Goal: Task Accomplishment & Management: Complete application form

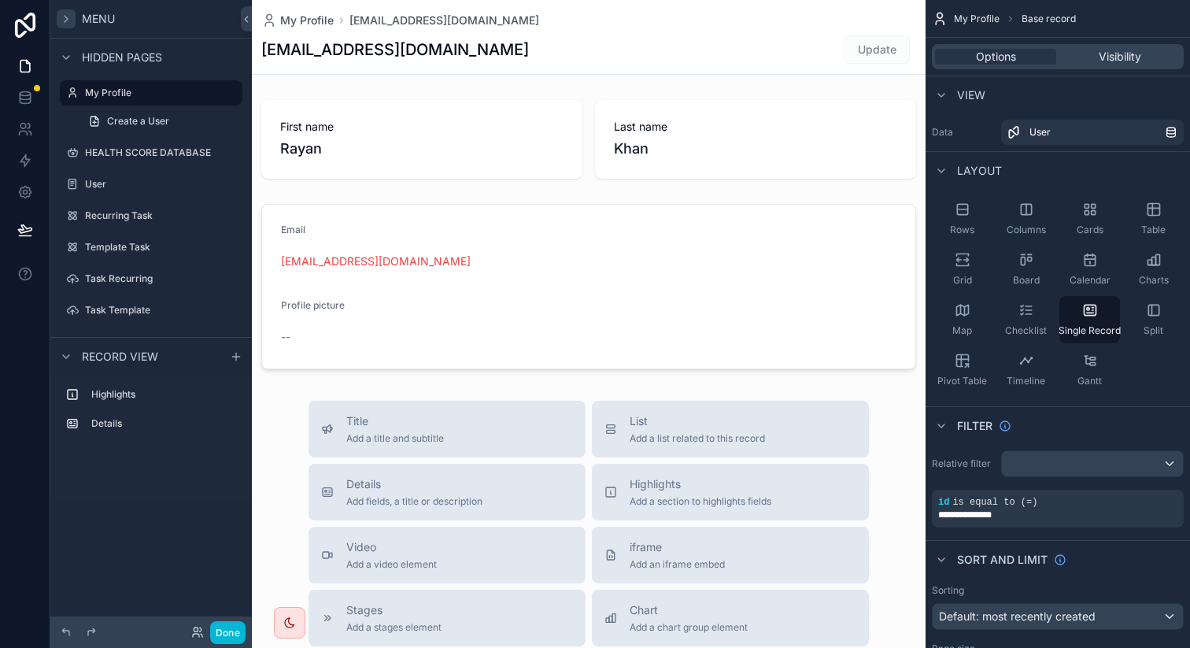
click at [67, 20] on icon "scrollable content" at bounding box center [66, 19] width 13 height 13
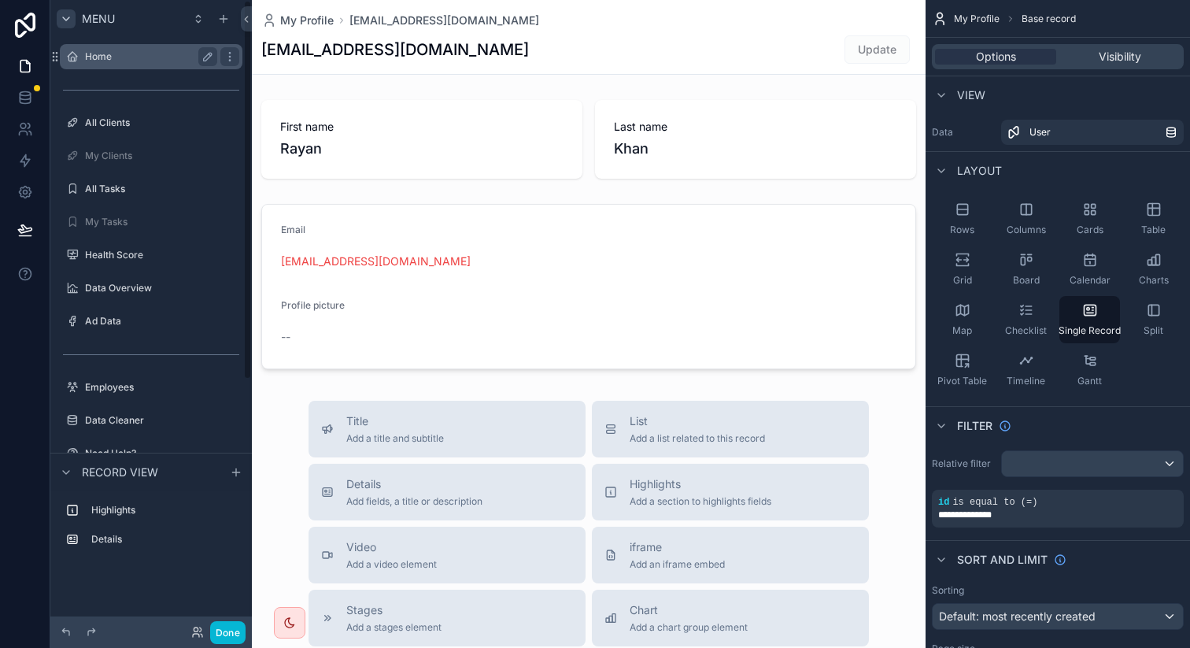
click at [90, 50] on label "Home" at bounding box center [148, 56] width 126 height 13
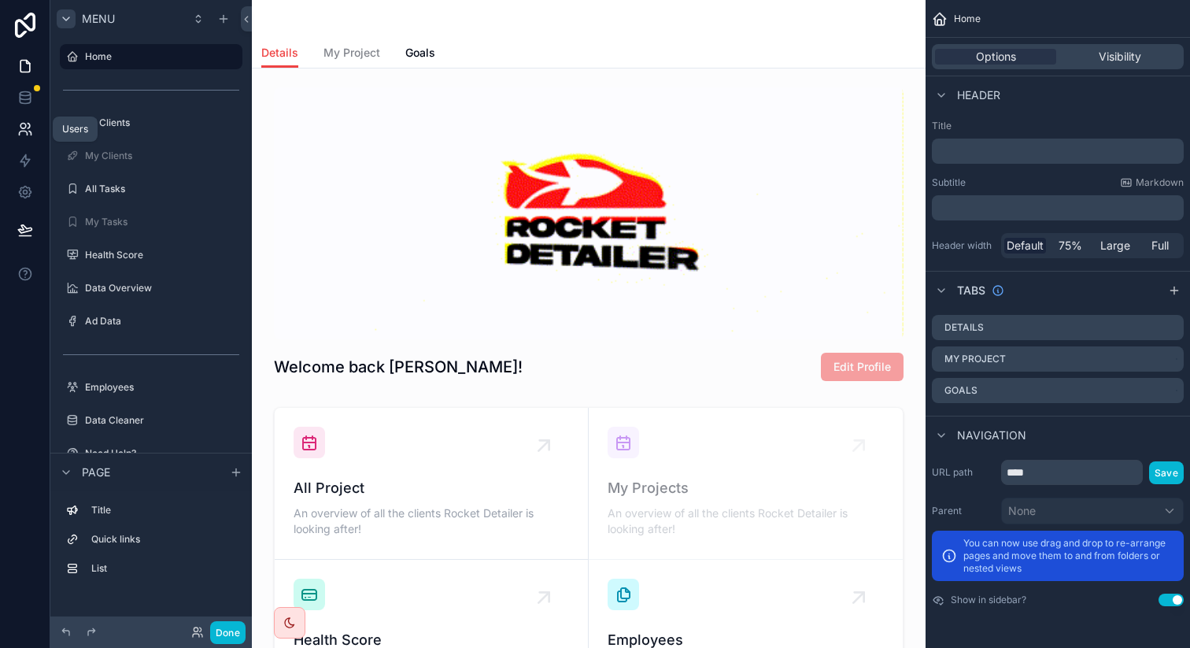
click at [22, 131] on icon at bounding box center [23, 133] width 8 height 4
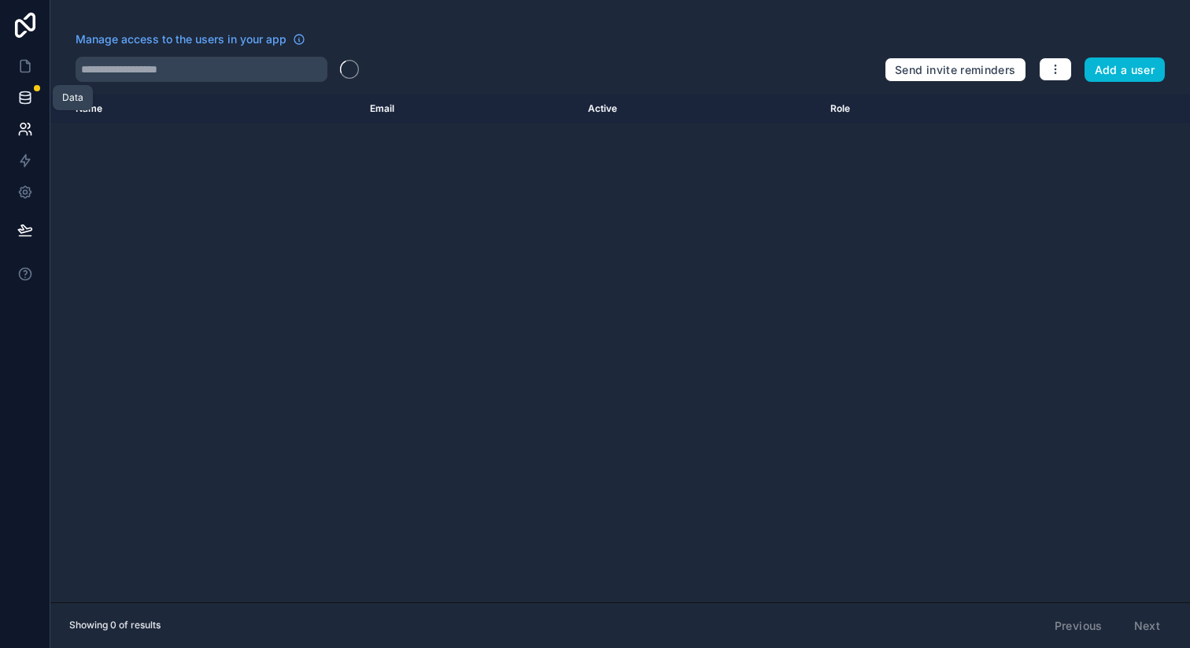
click at [22, 89] on link at bounding box center [25, 97] width 50 height 31
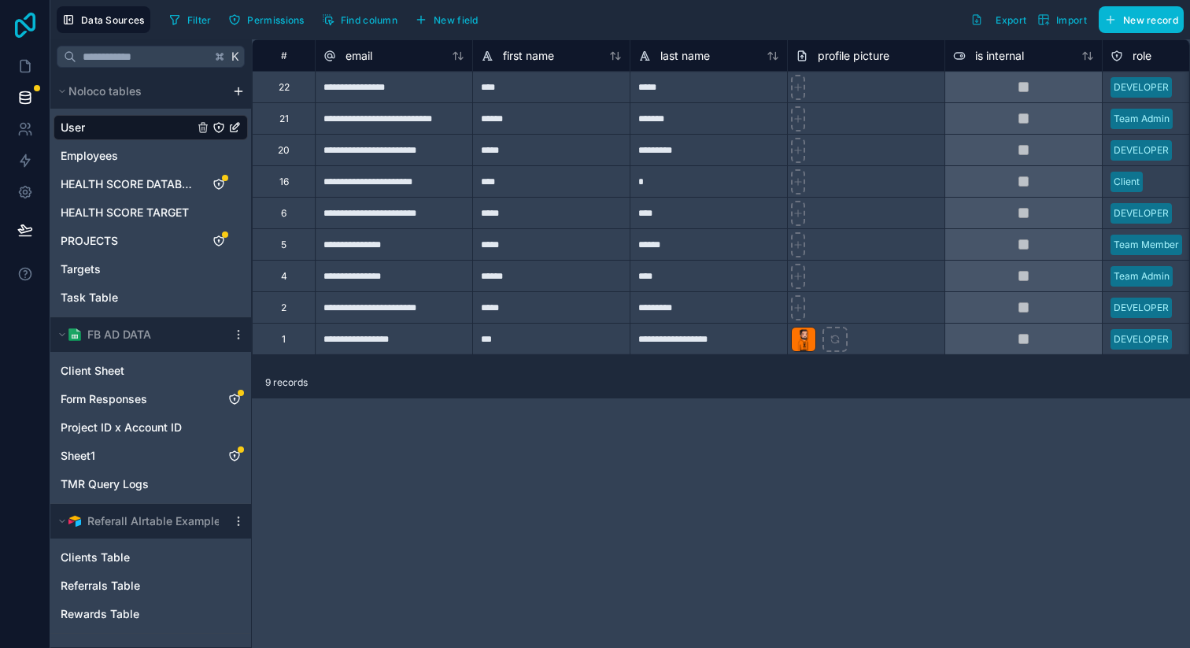
click at [15, 31] on icon at bounding box center [25, 25] width 20 height 25
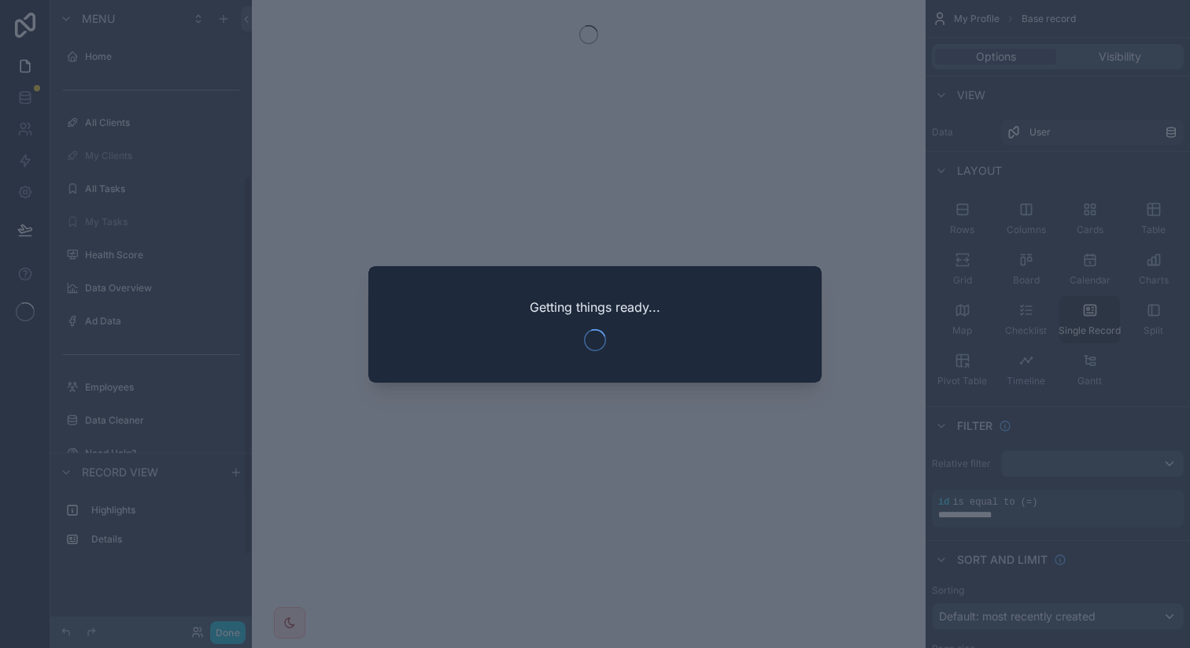
scroll to position [291, 0]
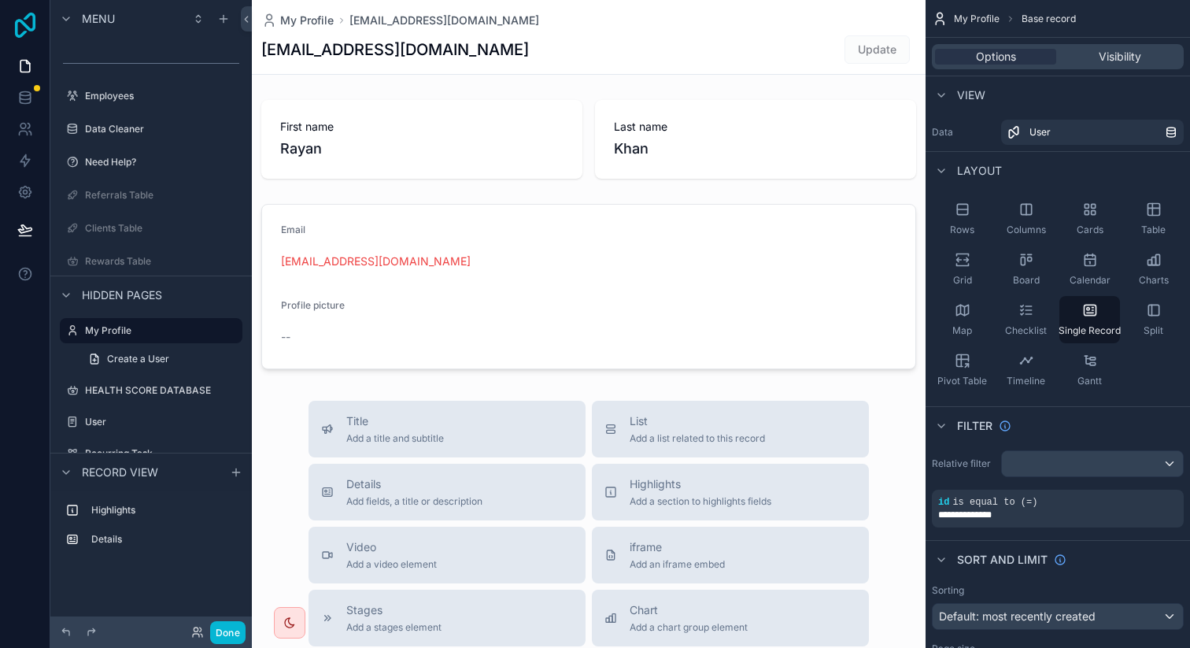
click at [34, 18] on icon at bounding box center [25, 25] width 20 height 25
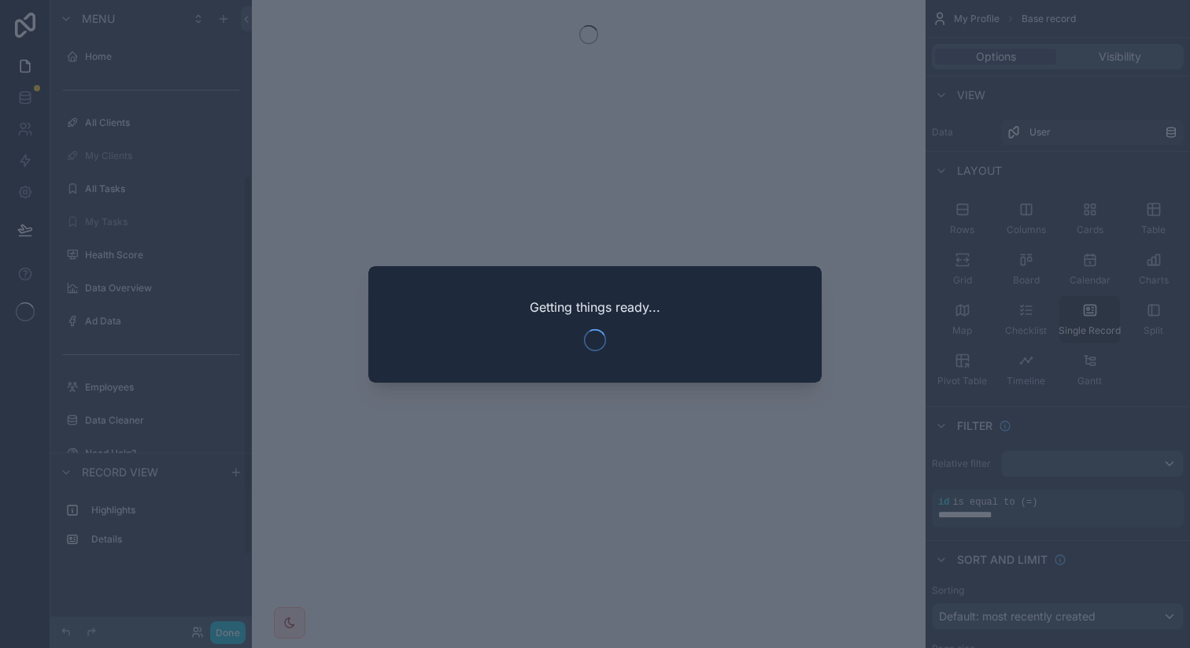
scroll to position [291, 0]
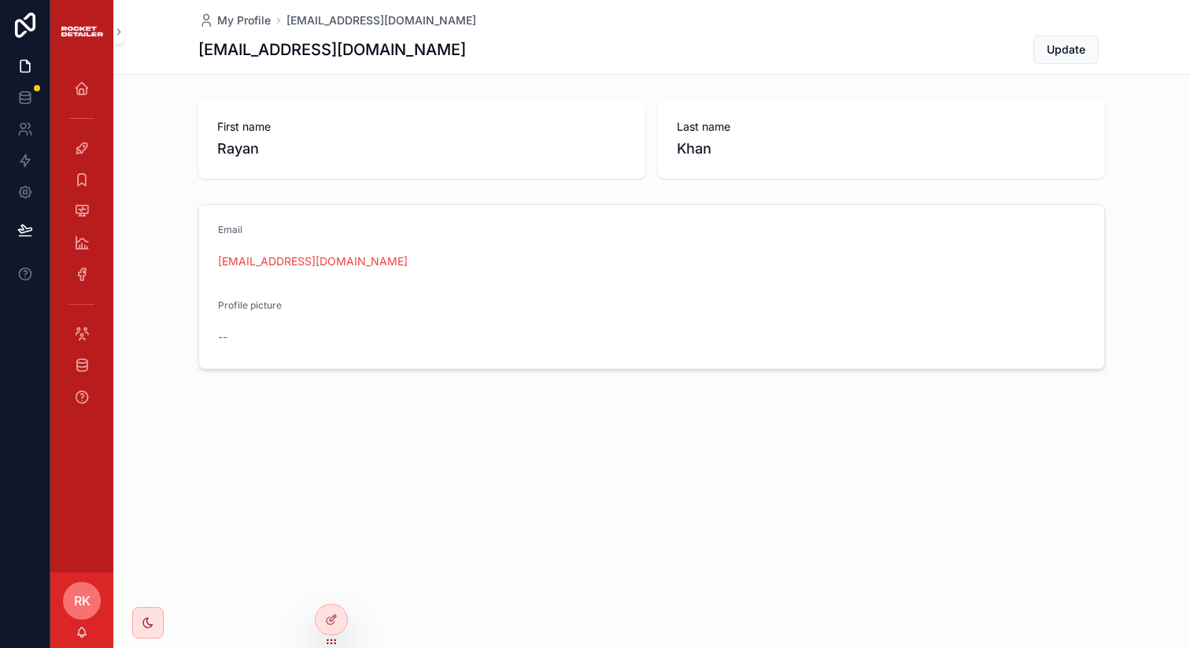
click at [981, 51] on div "rayan@rocketdetailer.com Update" at bounding box center [651, 50] width 906 height 30
click at [79, 149] on icon "scrollable content" at bounding box center [82, 148] width 16 height 16
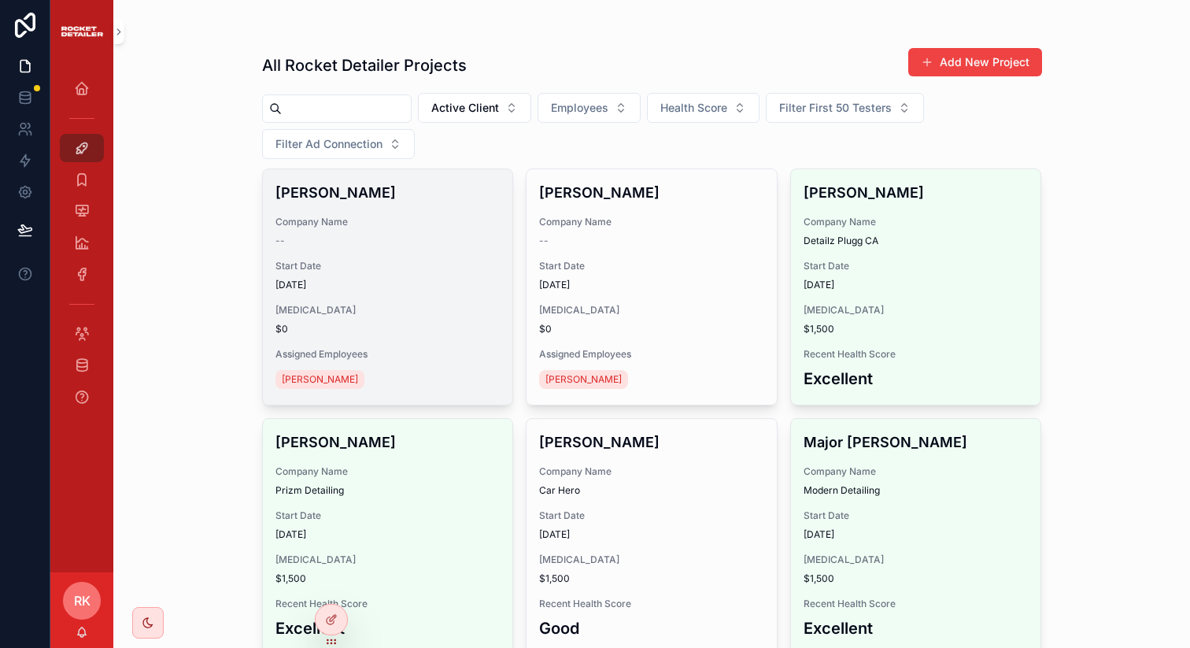
click at [338, 238] on div "--" at bounding box center [387, 240] width 225 height 13
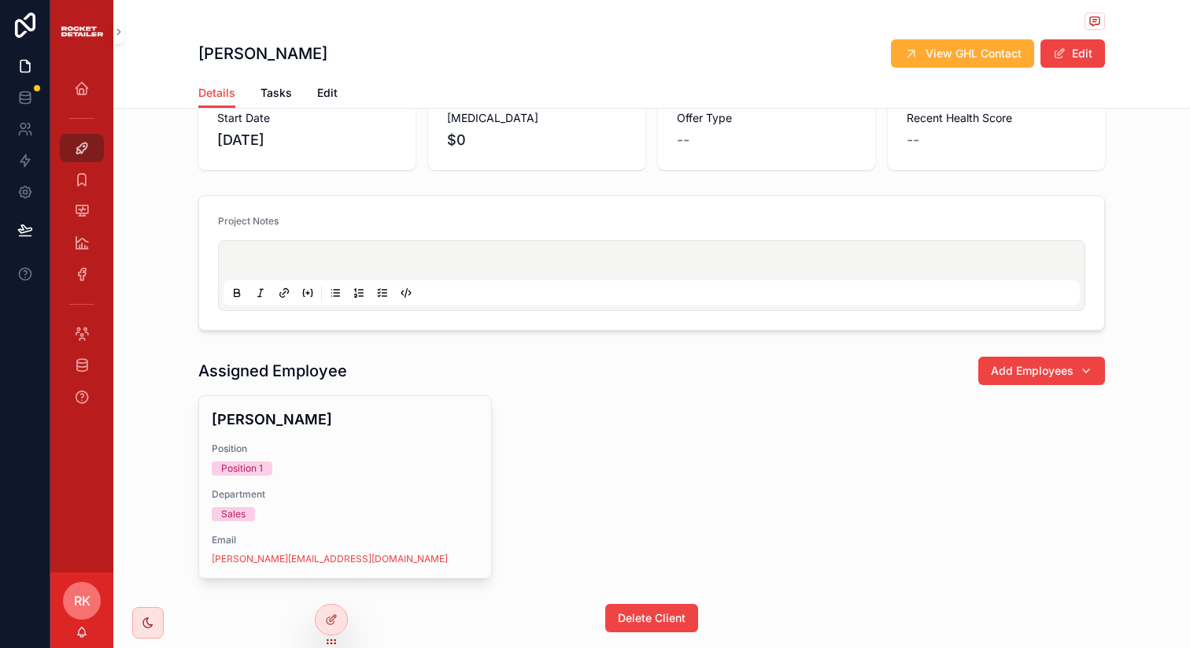
scroll to position [124, 0]
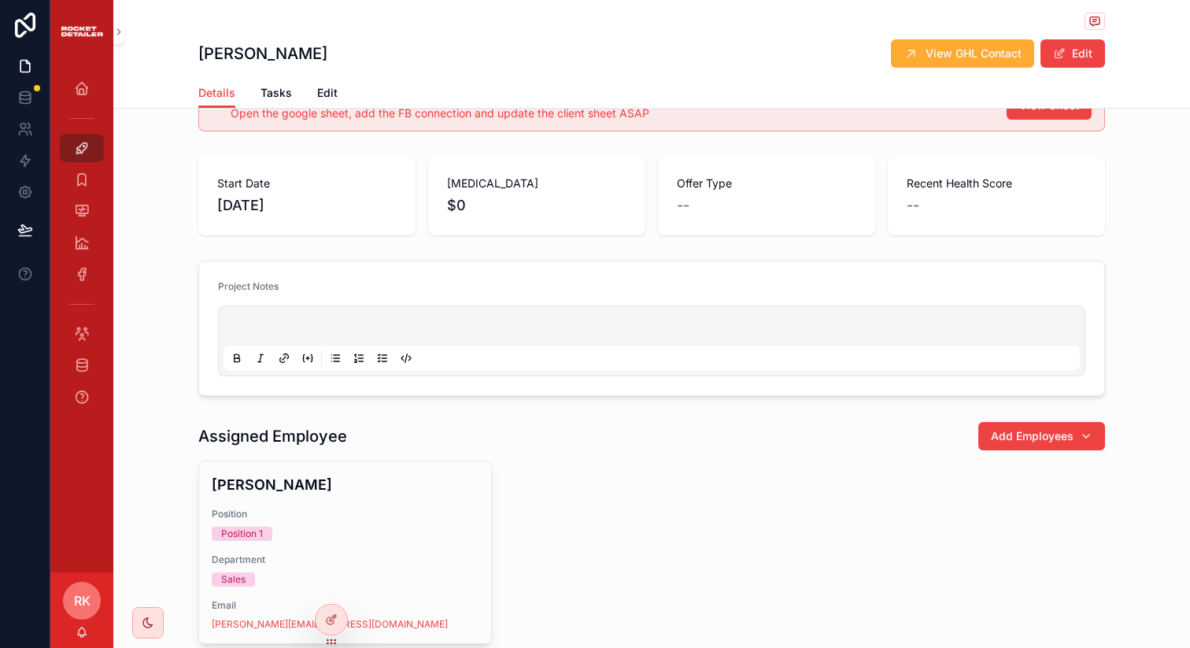
click at [279, 332] on p "scrollable content" at bounding box center [655, 328] width 856 height 16
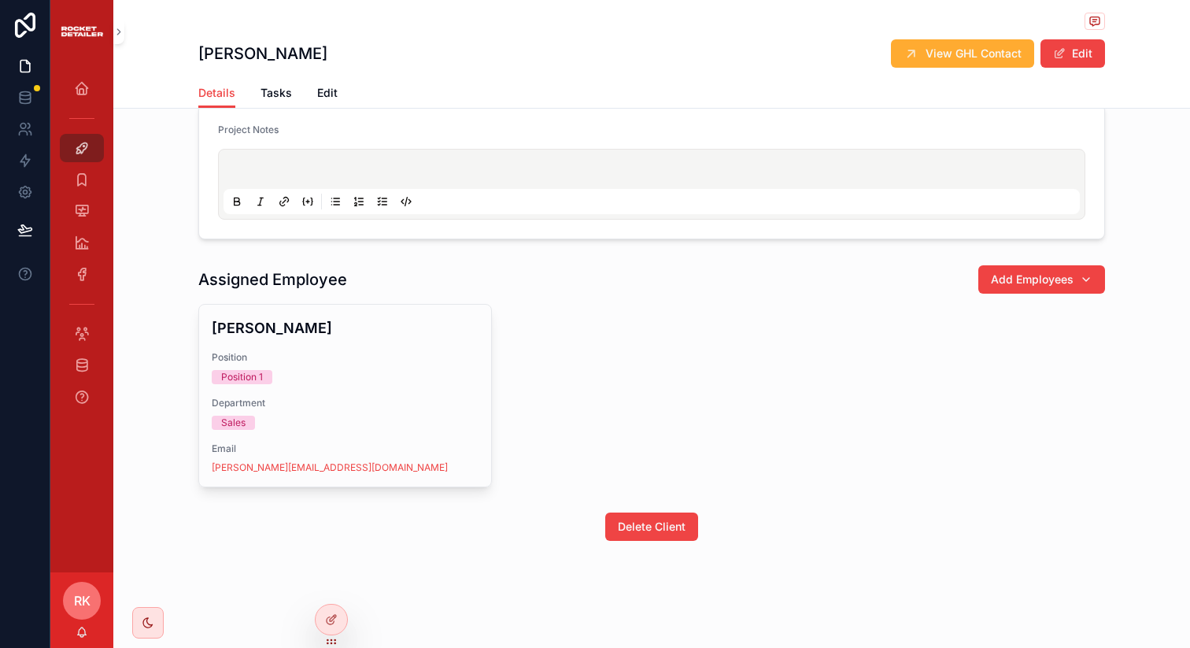
scroll to position [0, 0]
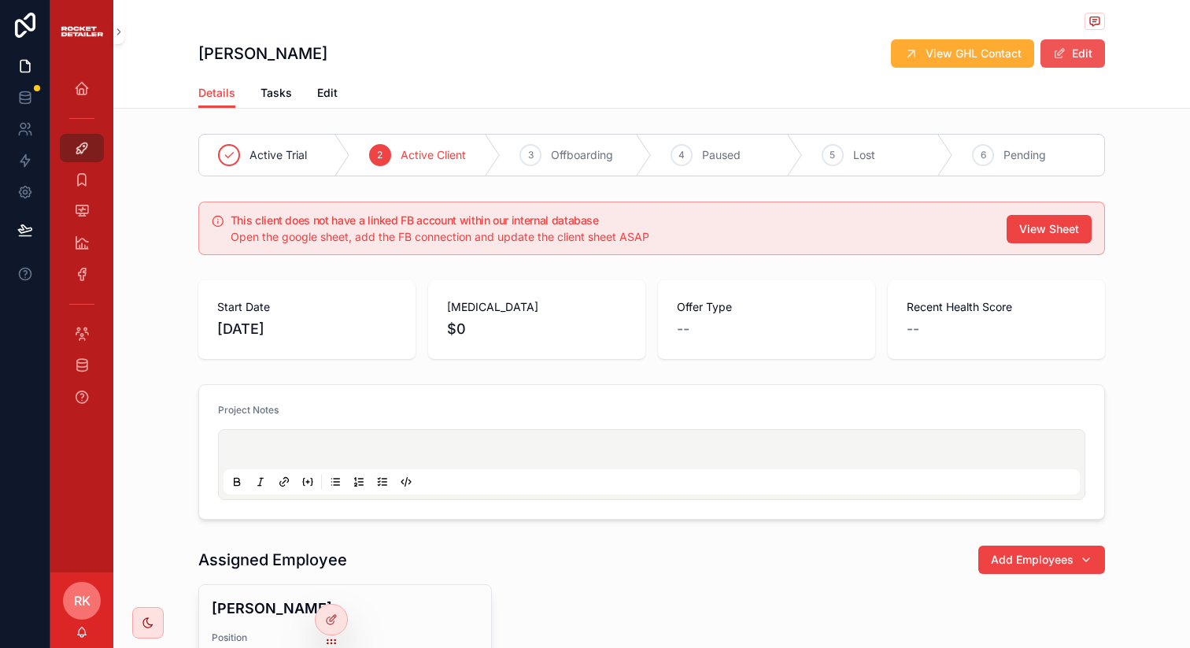
click at [1053, 55] on span "scrollable content" at bounding box center [1059, 53] width 13 height 13
click at [993, 53] on span "View GHL Contact" at bounding box center [965, 54] width 96 height 16
click at [239, 156] on div "Active Trial" at bounding box center [274, 155] width 151 height 41
click at [400, 148] on span "Active Client" at bounding box center [432, 155] width 65 height 16
click at [281, 101] on link "Tasks" at bounding box center [275, 94] width 31 height 31
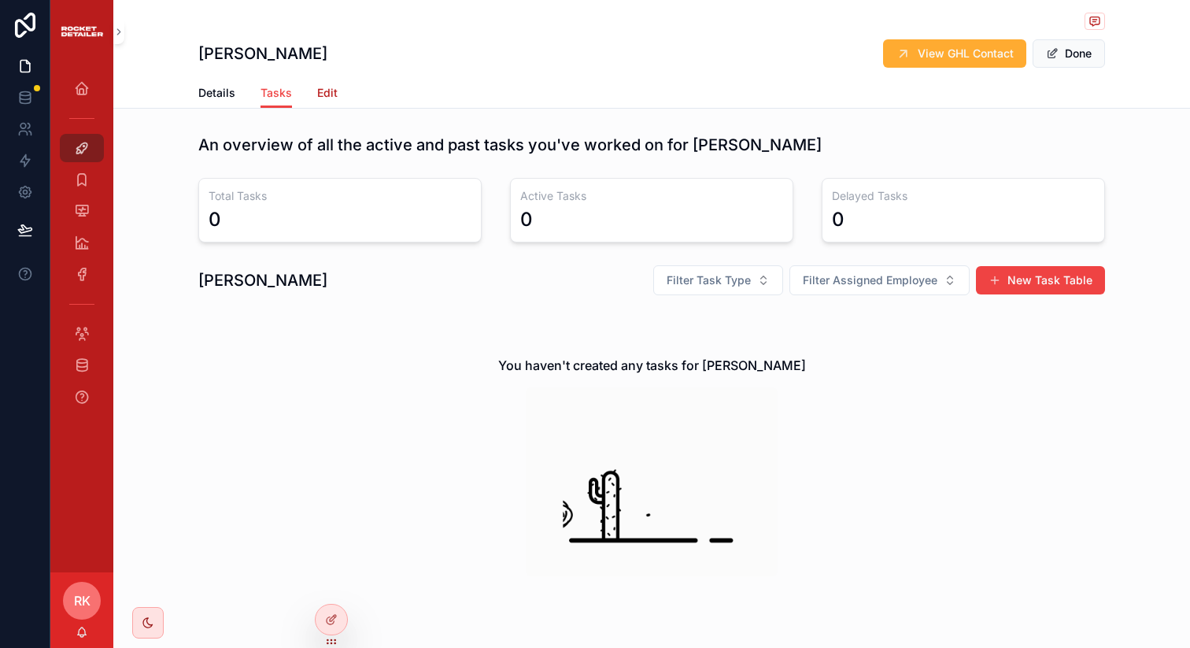
click at [317, 95] on span "Edit" at bounding box center [327, 93] width 20 height 16
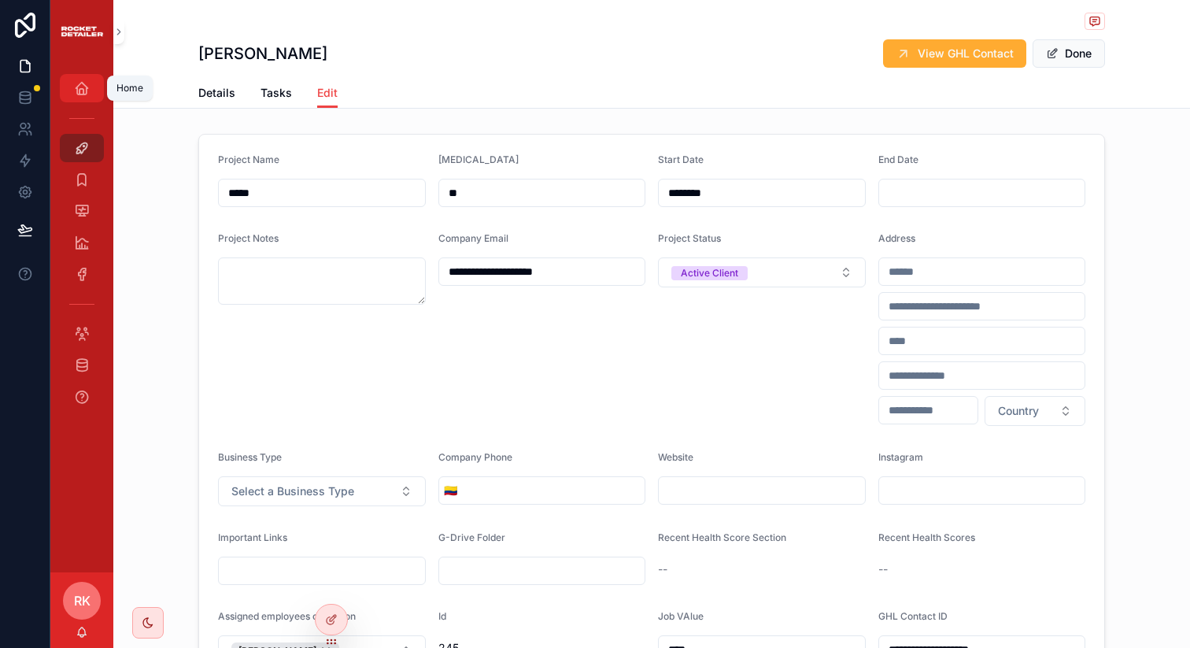
click at [72, 97] on div "Home" at bounding box center [81, 88] width 25 height 25
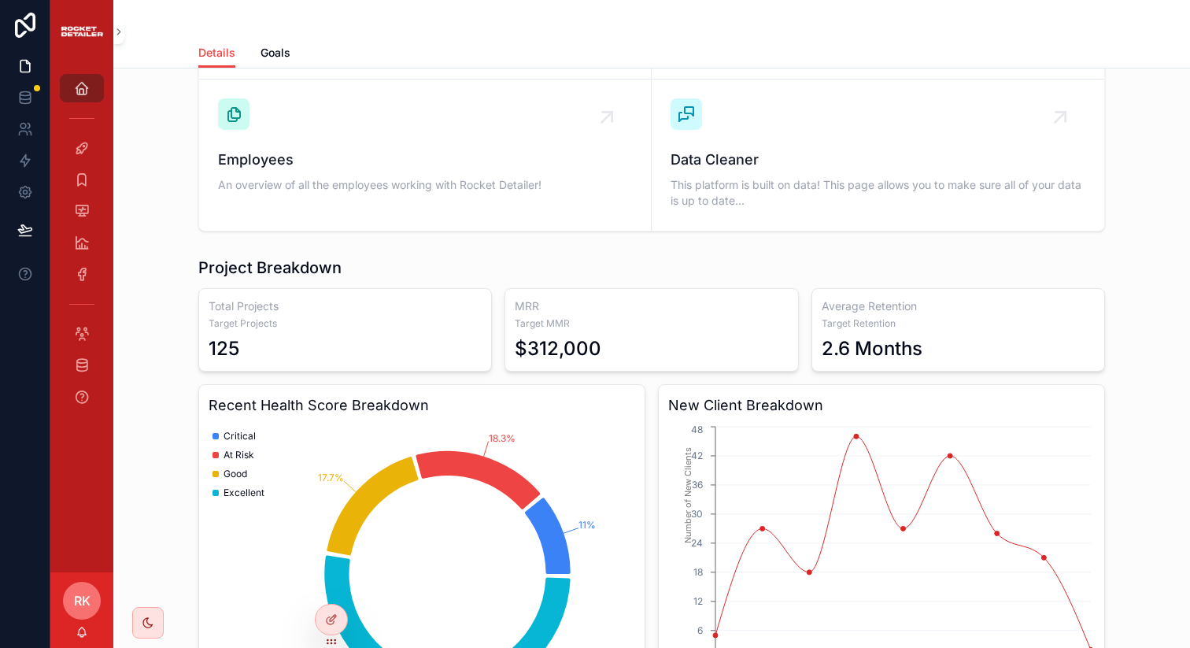
scroll to position [594, 0]
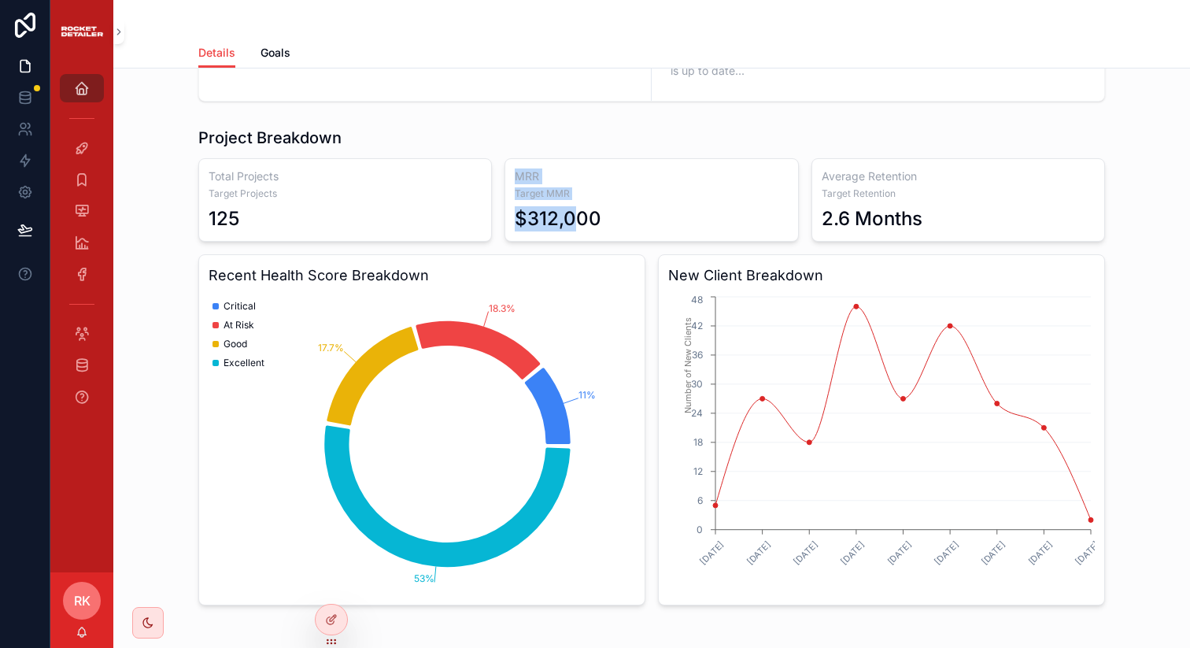
drag, startPoint x: 575, startPoint y: 220, endPoint x: 477, endPoint y: 220, distance: 98.3
click at [478, 220] on div "Total Projects Target Projects 125 MRR Target MMR $312,000 Average Retention Ta…" at bounding box center [651, 381] width 906 height 447
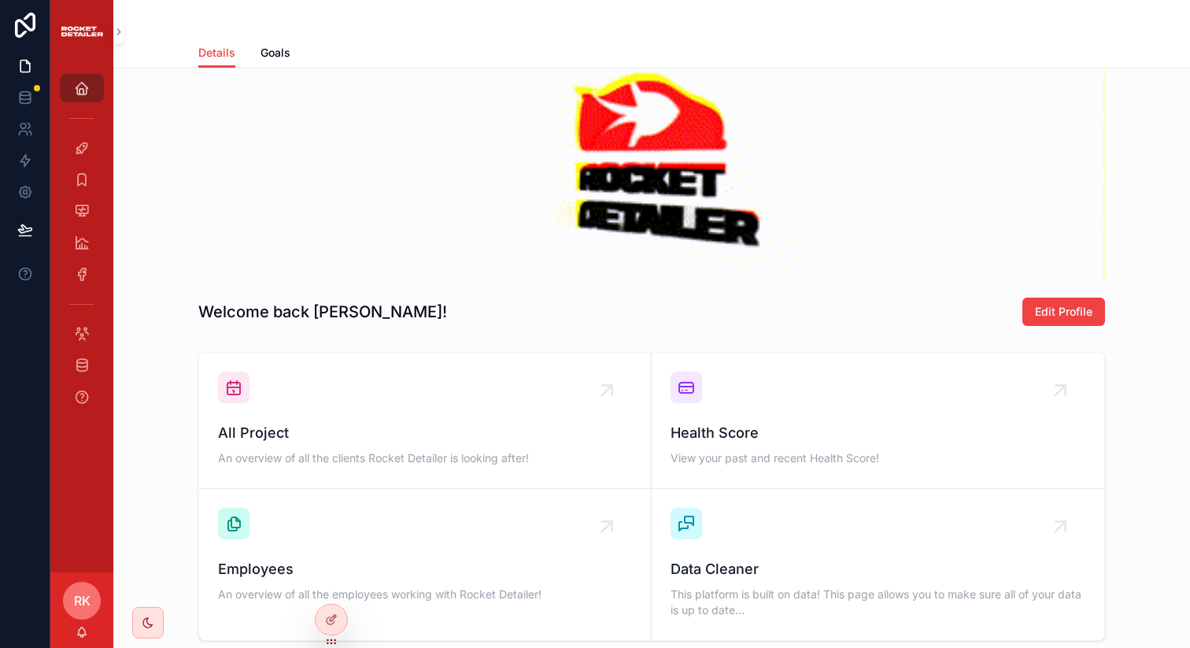
scroll to position [0, 0]
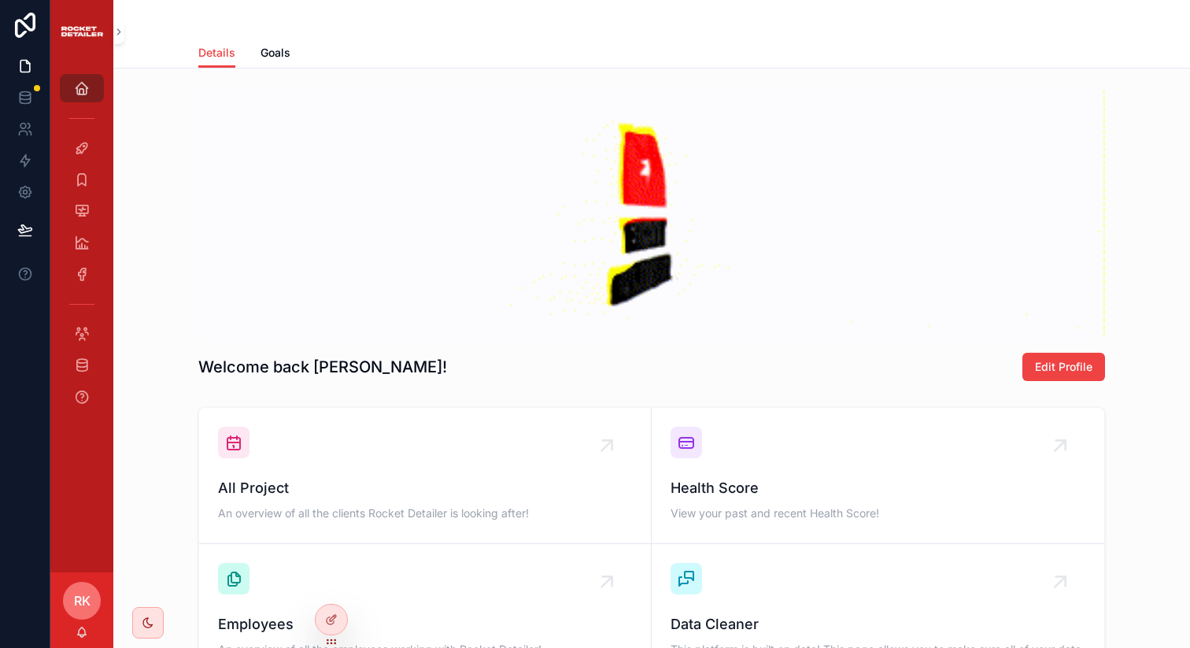
click at [333, 205] on div "scrollable content" at bounding box center [651, 213] width 906 height 252
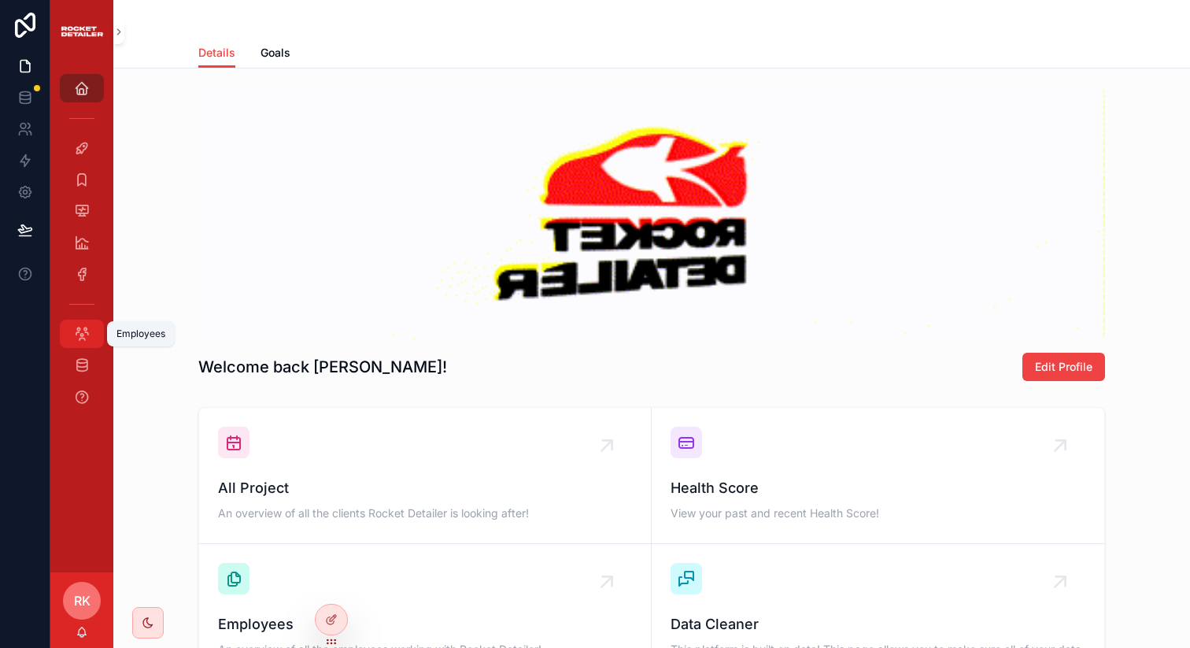
click at [80, 329] on icon "scrollable content" at bounding box center [82, 334] width 16 height 16
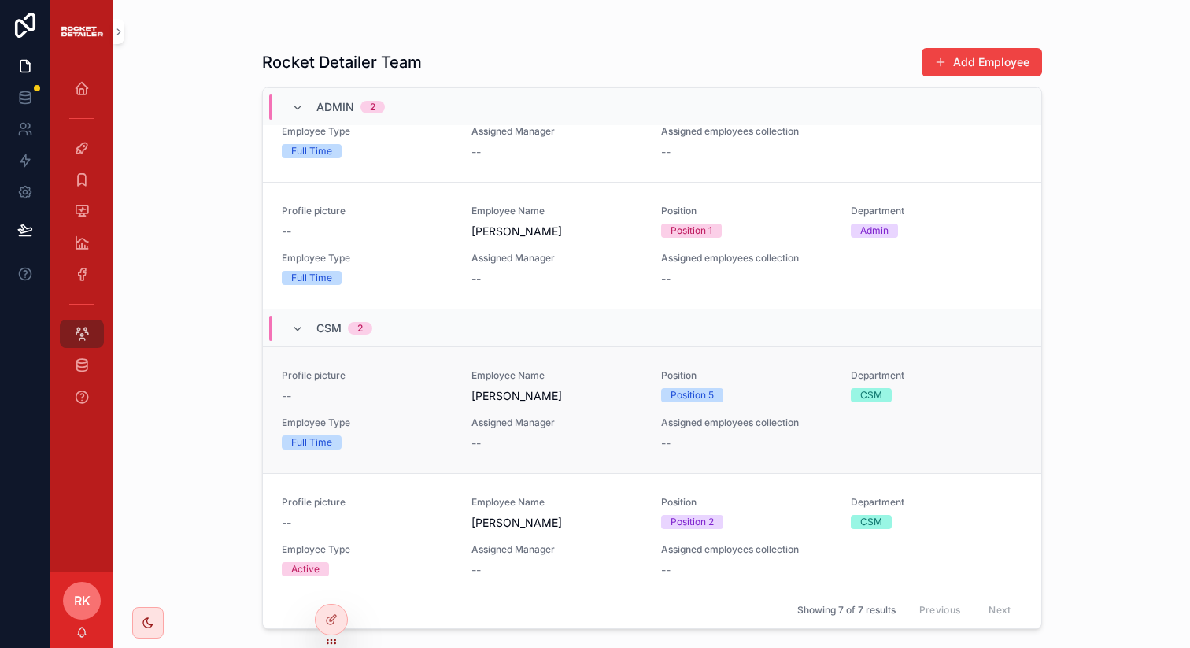
scroll to position [503, 0]
click at [413, 407] on div "Profile picture -- Employee Name Brian Fernandez Position Position 5 Department…" at bounding box center [652, 408] width 740 height 82
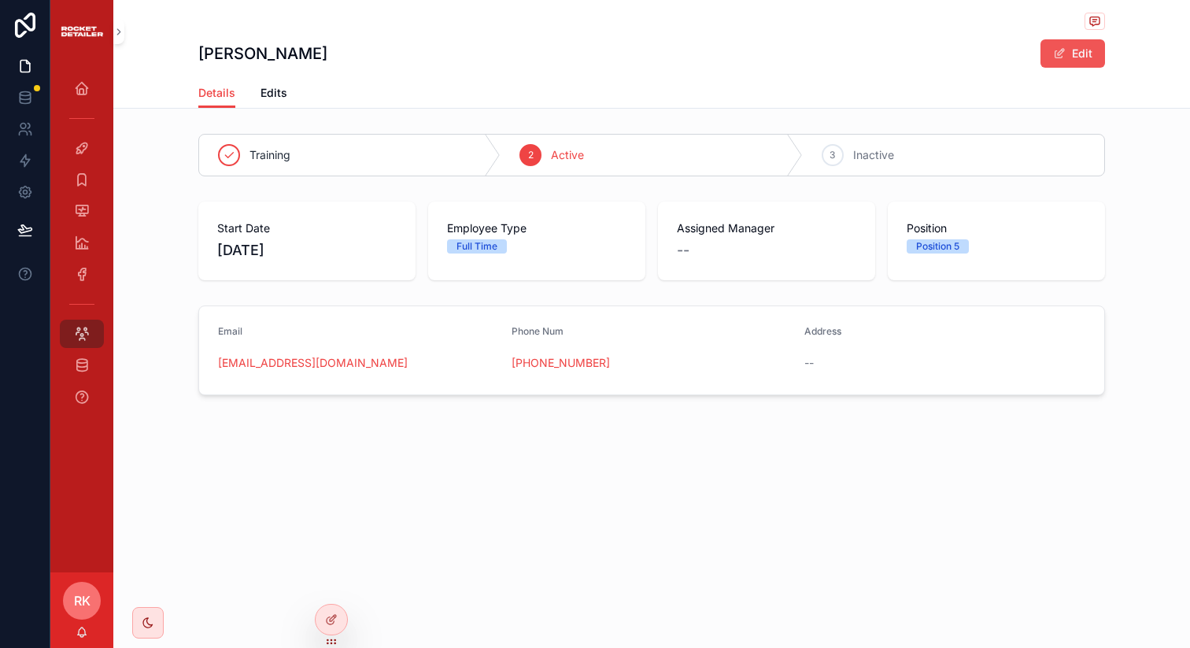
click at [1068, 62] on button "Edit" at bounding box center [1072, 53] width 65 height 28
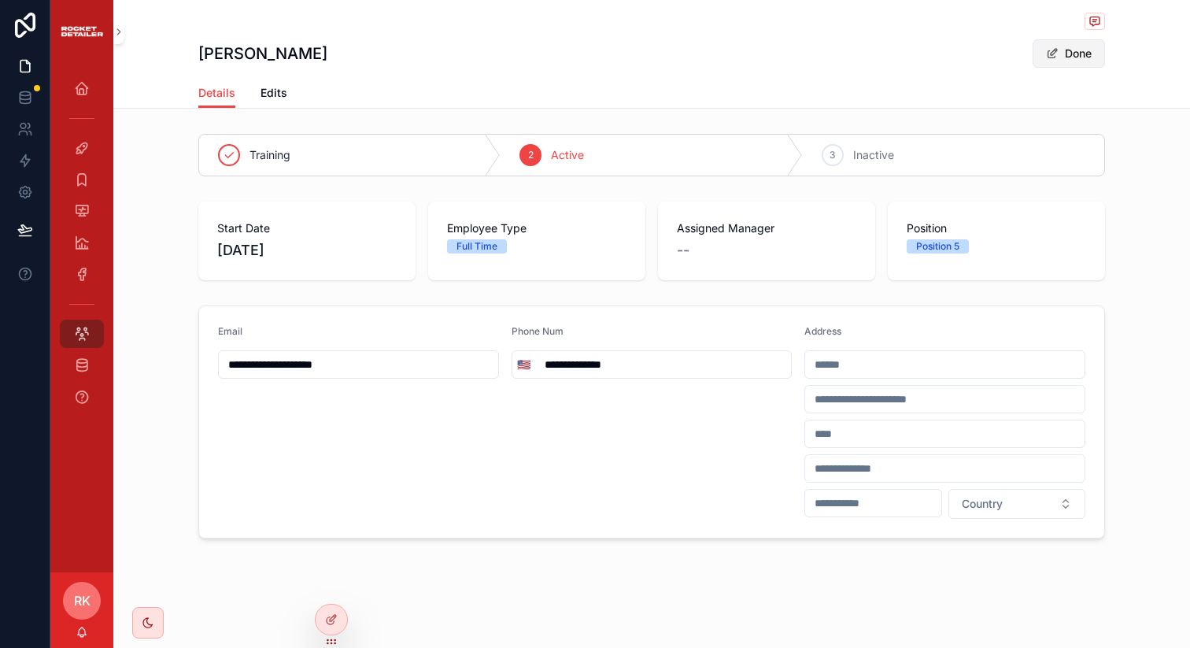
click at [1059, 55] on button "Done" at bounding box center [1068, 53] width 72 height 28
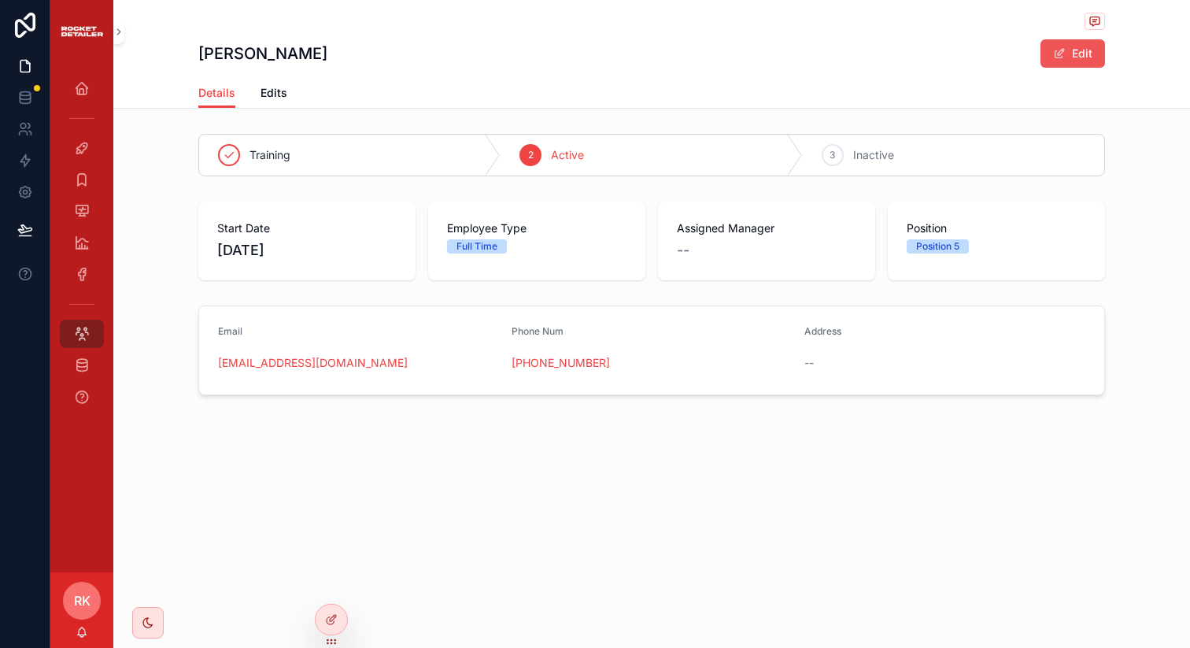
click at [1057, 57] on span "scrollable content" at bounding box center [1059, 53] width 13 height 13
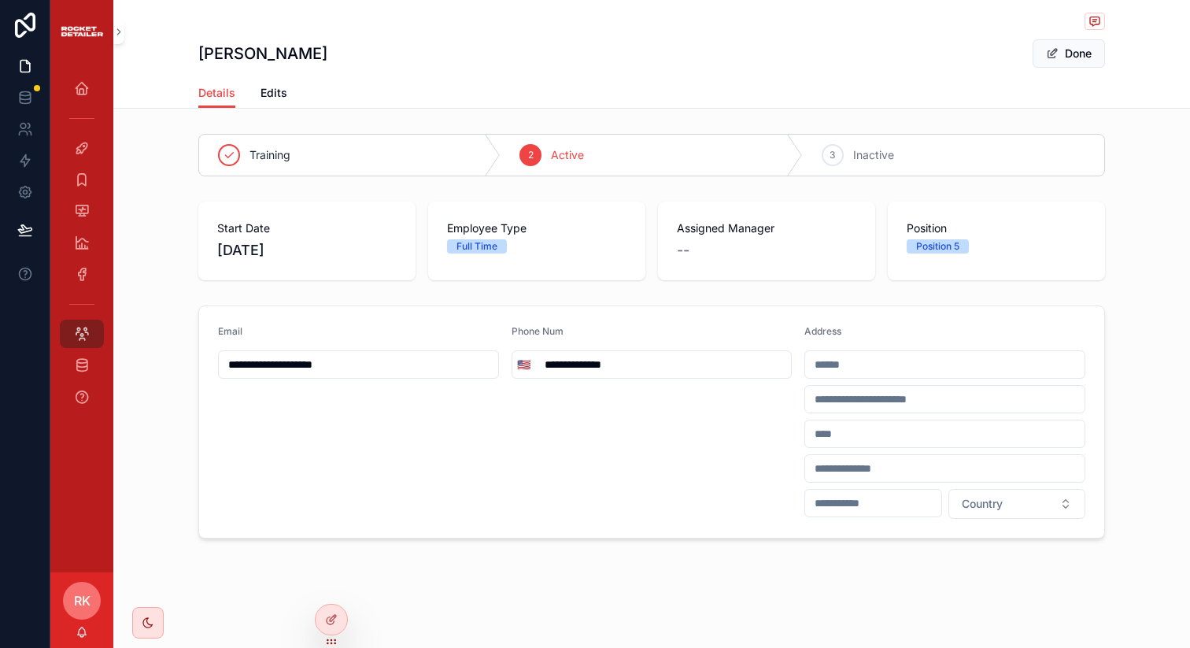
click at [300, 92] on div "Details Edits" at bounding box center [651, 93] width 906 height 30
click at [279, 92] on span "Edits" at bounding box center [273, 93] width 27 height 16
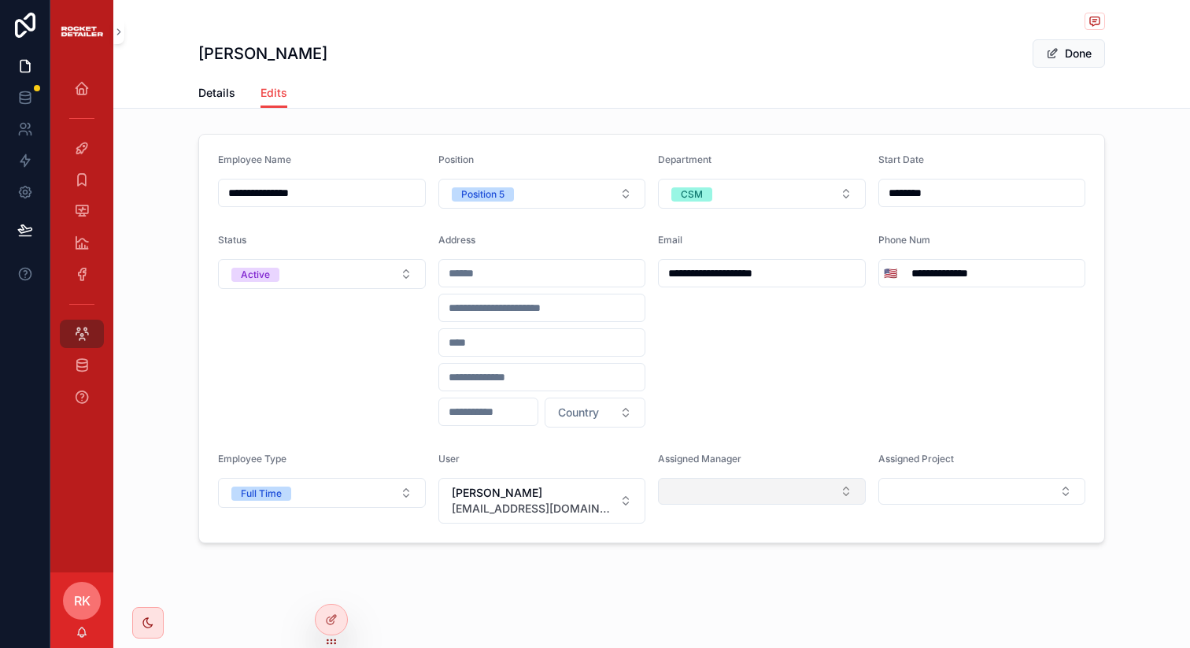
click at [833, 496] on button "Select Button" at bounding box center [762, 491] width 208 height 27
click at [841, 413] on div "**********" at bounding box center [762, 331] width 208 height 194
click at [894, 459] on span "Assigned Project" at bounding box center [916, 458] width 76 height 12
click at [894, 503] on button "Select Button" at bounding box center [982, 491] width 208 height 27
click at [890, 396] on div "**********" at bounding box center [982, 331] width 208 height 194
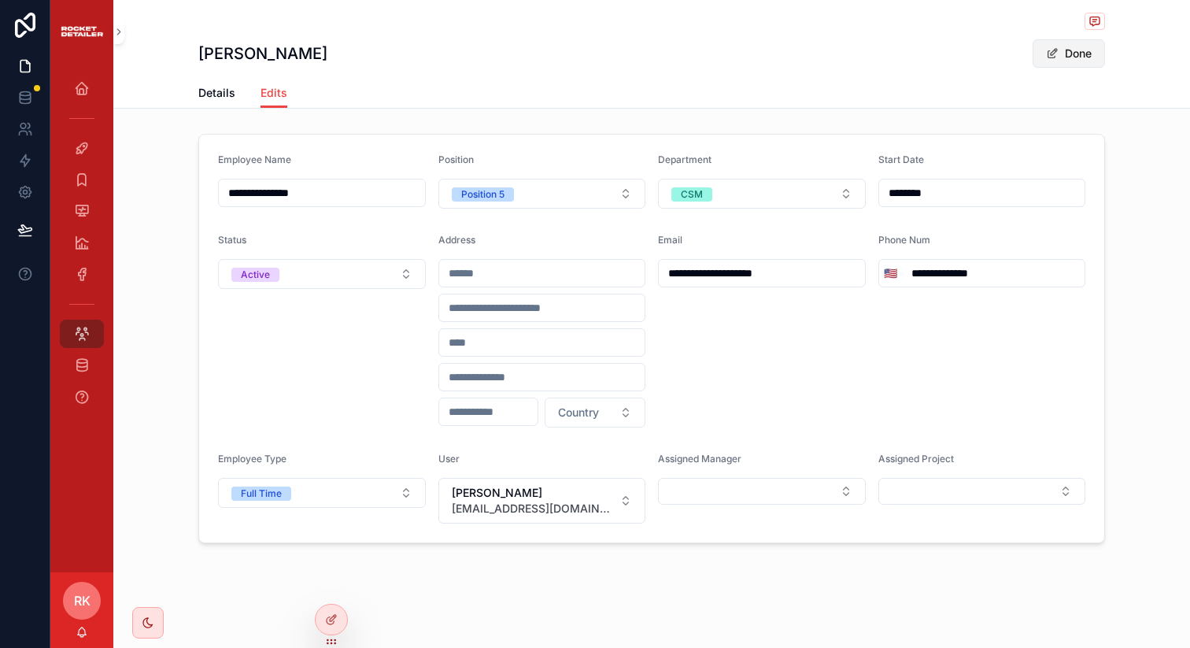
click at [1075, 50] on button "Done" at bounding box center [1068, 53] width 72 height 28
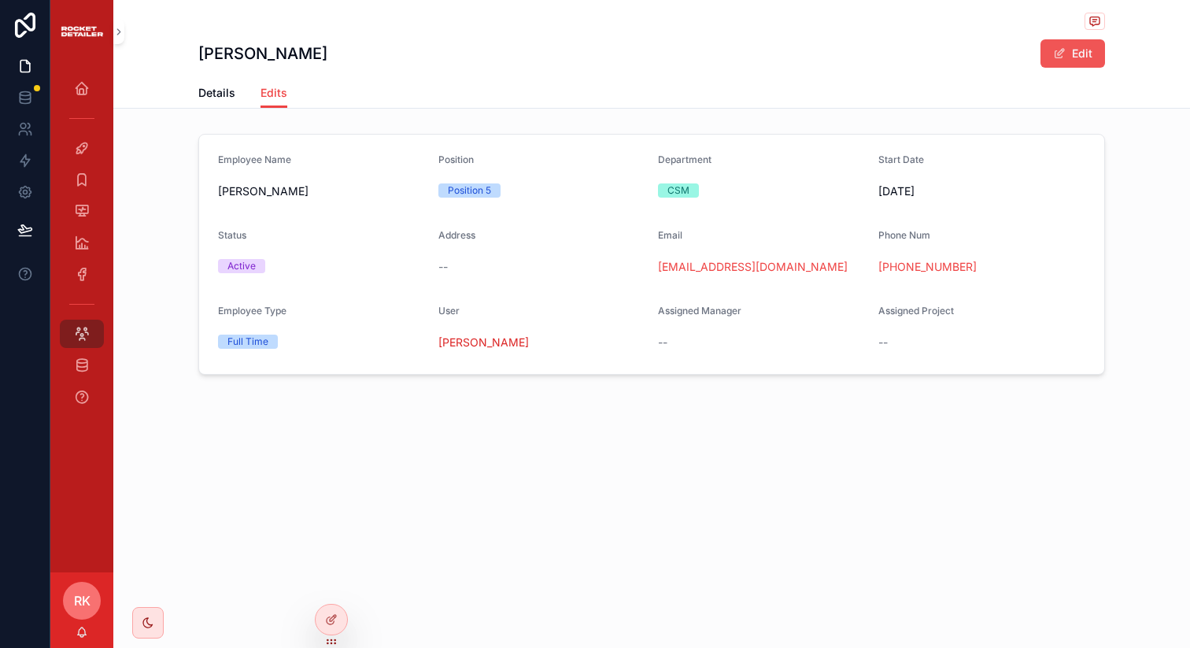
click at [1075, 50] on button "Edit" at bounding box center [1072, 53] width 65 height 28
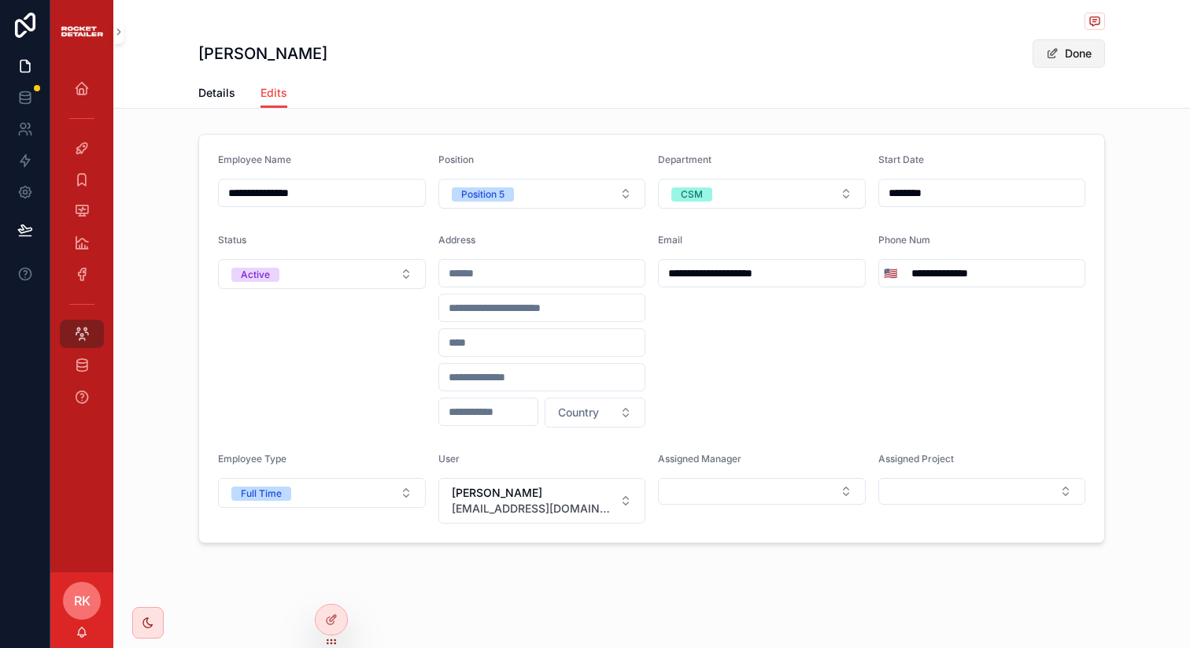
click at [1075, 50] on button "Done" at bounding box center [1068, 53] width 72 height 28
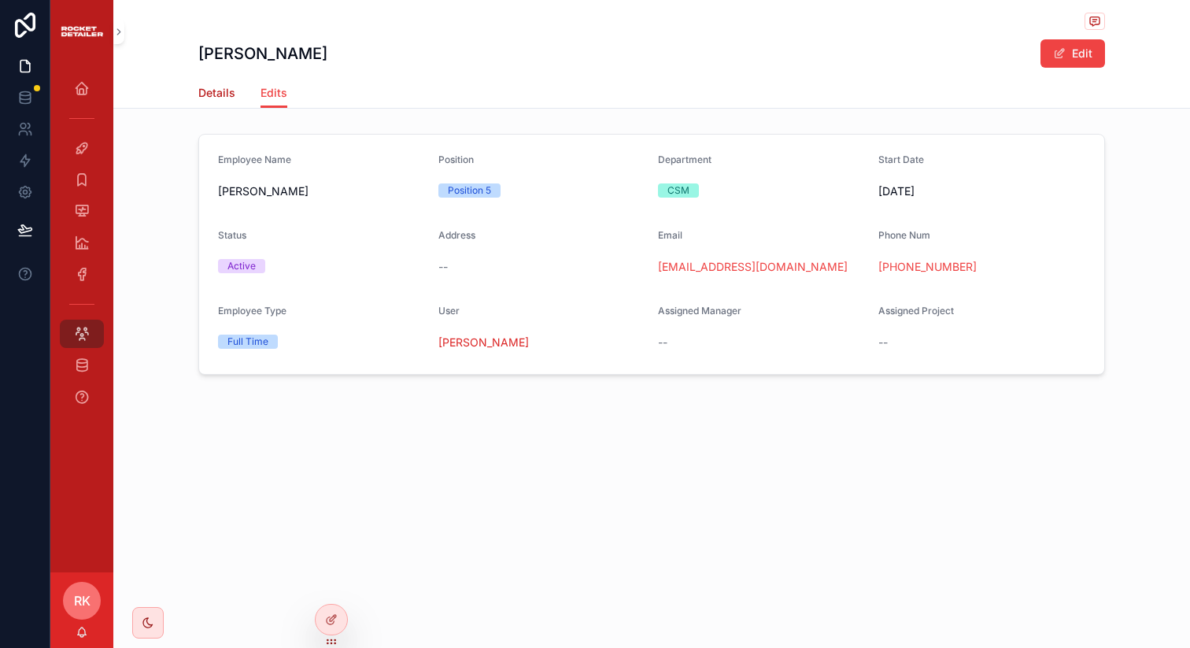
click at [214, 88] on span "Details" at bounding box center [216, 93] width 37 height 16
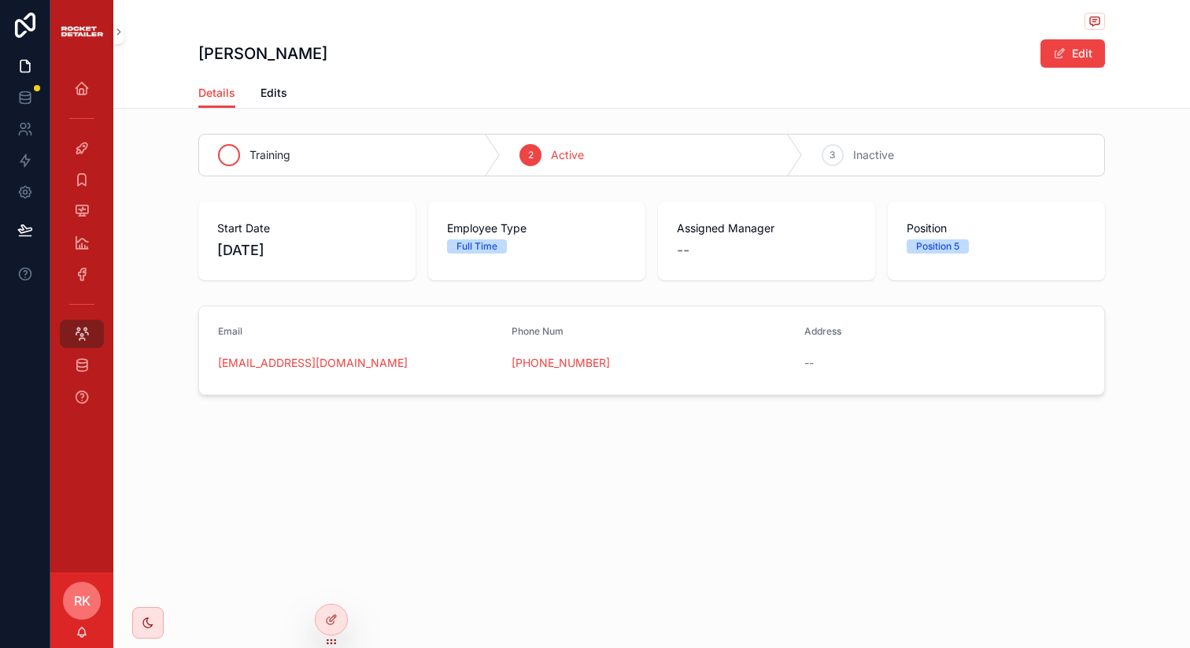
click at [275, 160] on span "Training" at bounding box center [269, 155] width 41 height 16
click at [1092, 15] on icon "scrollable content" at bounding box center [1094, 21] width 13 height 13
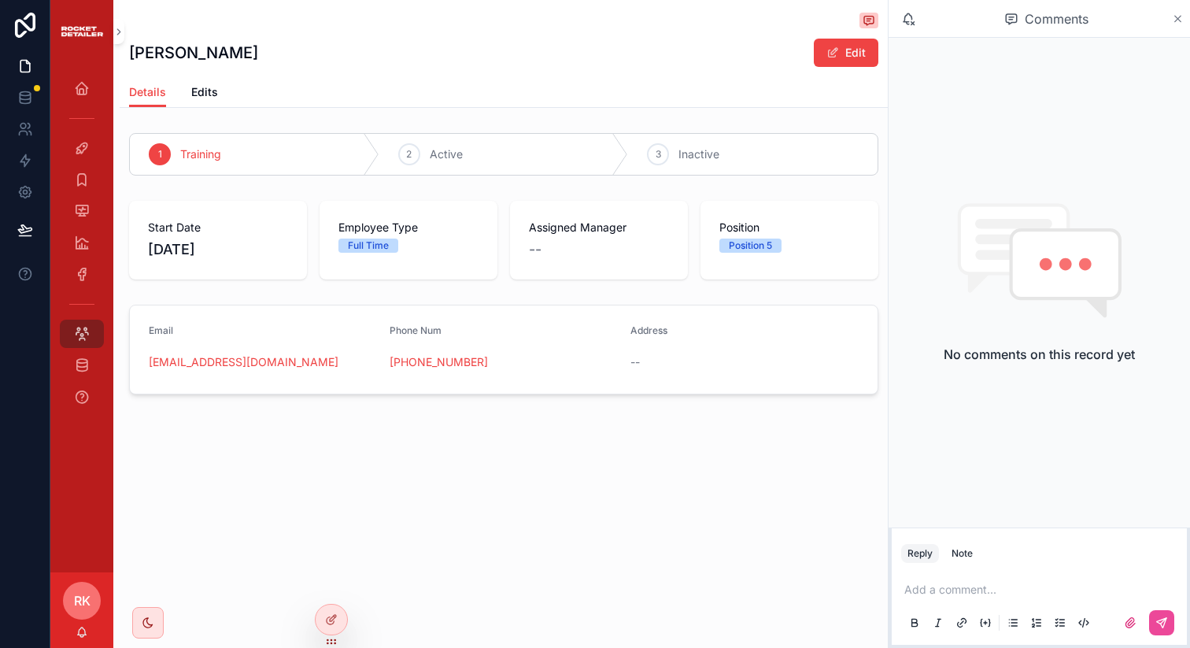
click at [1173, 15] on icon "scrollable content" at bounding box center [1177, 19] width 12 height 13
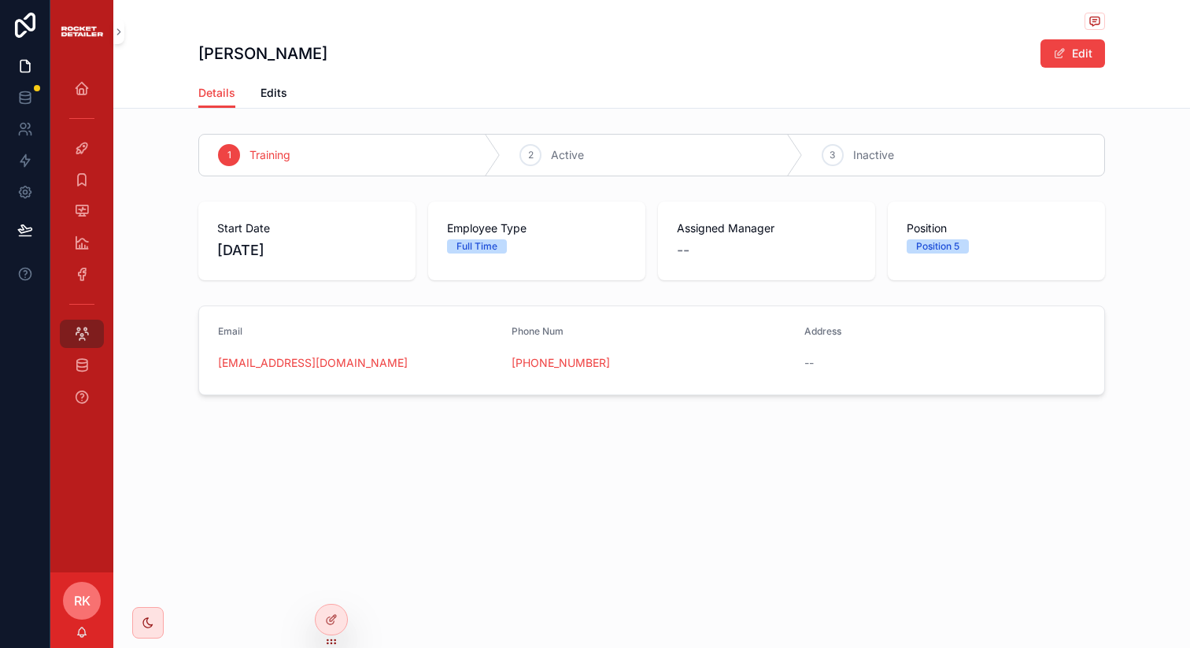
click at [490, 242] on div "Full Time" at bounding box center [476, 246] width 41 height 14
click at [293, 245] on span "9/8/2025" at bounding box center [306, 250] width 179 height 22
click at [86, 329] on icon "scrollable content" at bounding box center [82, 334] width 16 height 16
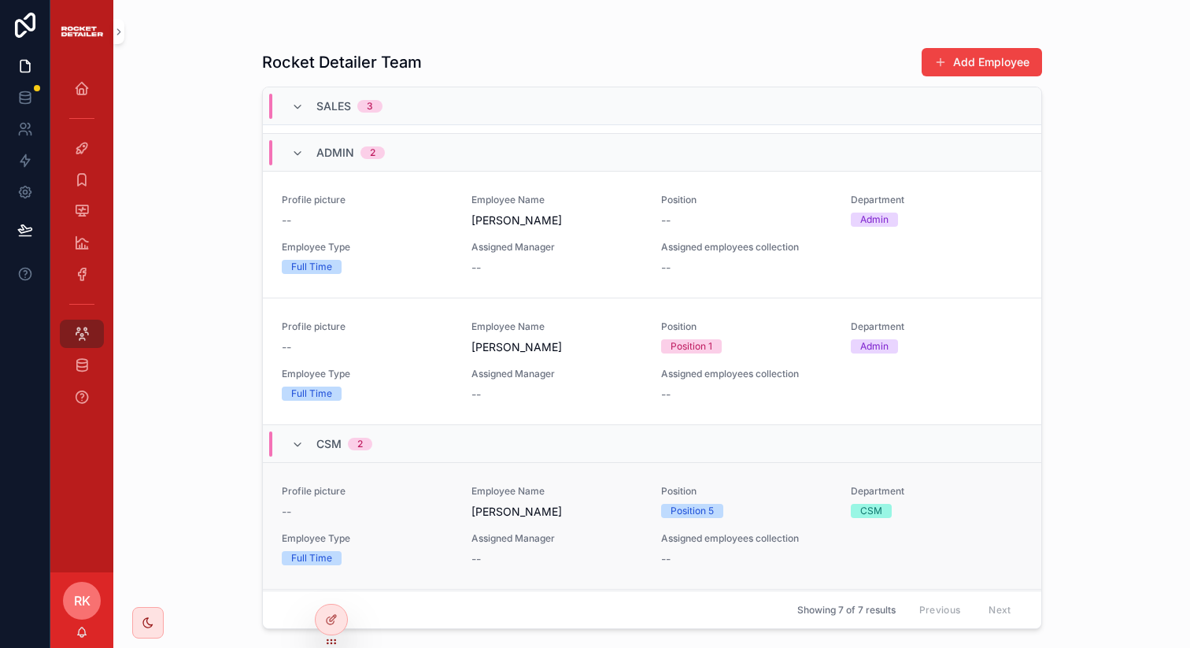
scroll to position [398, 0]
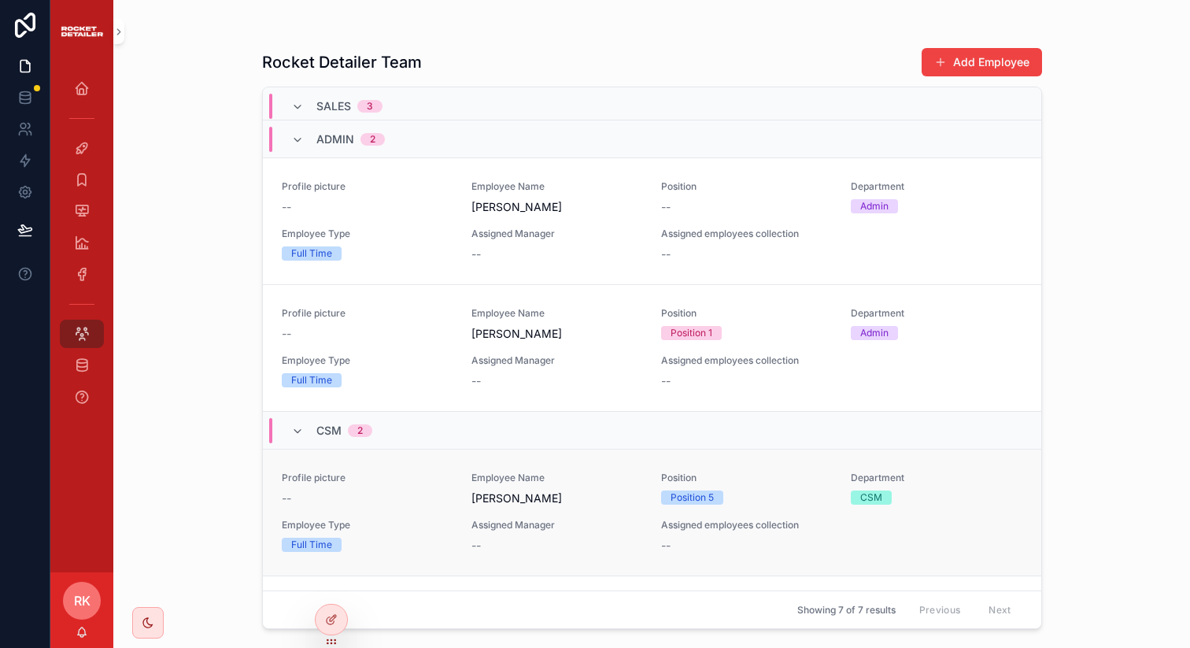
click at [725, 513] on div "Profile picture -- Employee Name Brian Fernandez Position Position 5 Department…" at bounding box center [652, 512] width 740 height 82
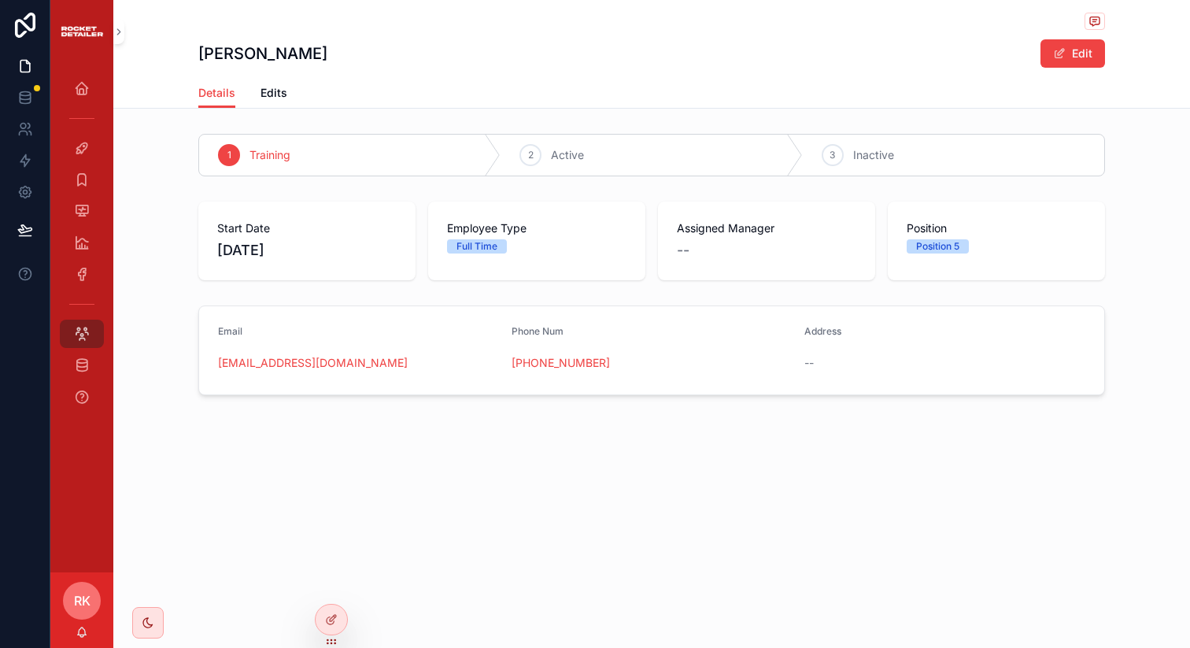
click at [891, 247] on div "Position Position 5" at bounding box center [995, 240] width 217 height 79
click at [944, 247] on div "Position 5" at bounding box center [937, 246] width 43 height 14
click at [515, 164] on div "2 Active" at bounding box center [650, 155] width 301 height 41
click at [154, 625] on div "scrollable content" at bounding box center [147, 622] width 31 height 31
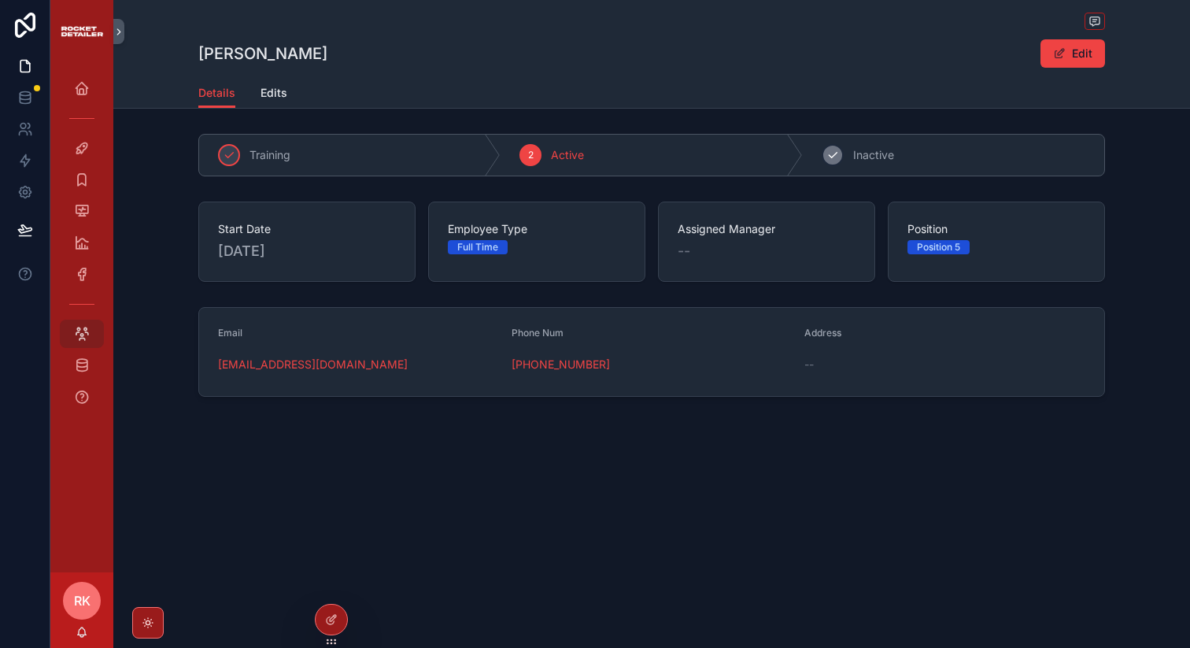
click at [879, 151] on span "Inactive" at bounding box center [873, 155] width 41 height 16
click at [608, 143] on div "Active" at bounding box center [650, 155] width 301 height 41
click at [146, 626] on icon "scrollable content" at bounding box center [148, 622] width 13 height 13
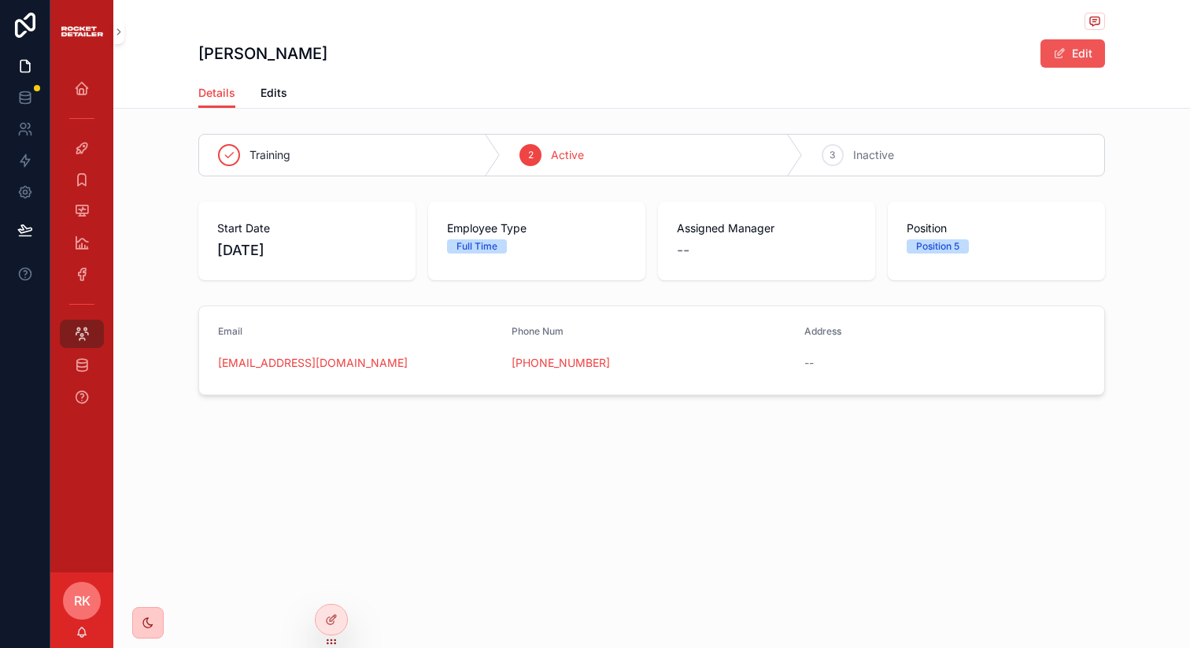
click at [1056, 59] on span "scrollable content" at bounding box center [1059, 53] width 13 height 13
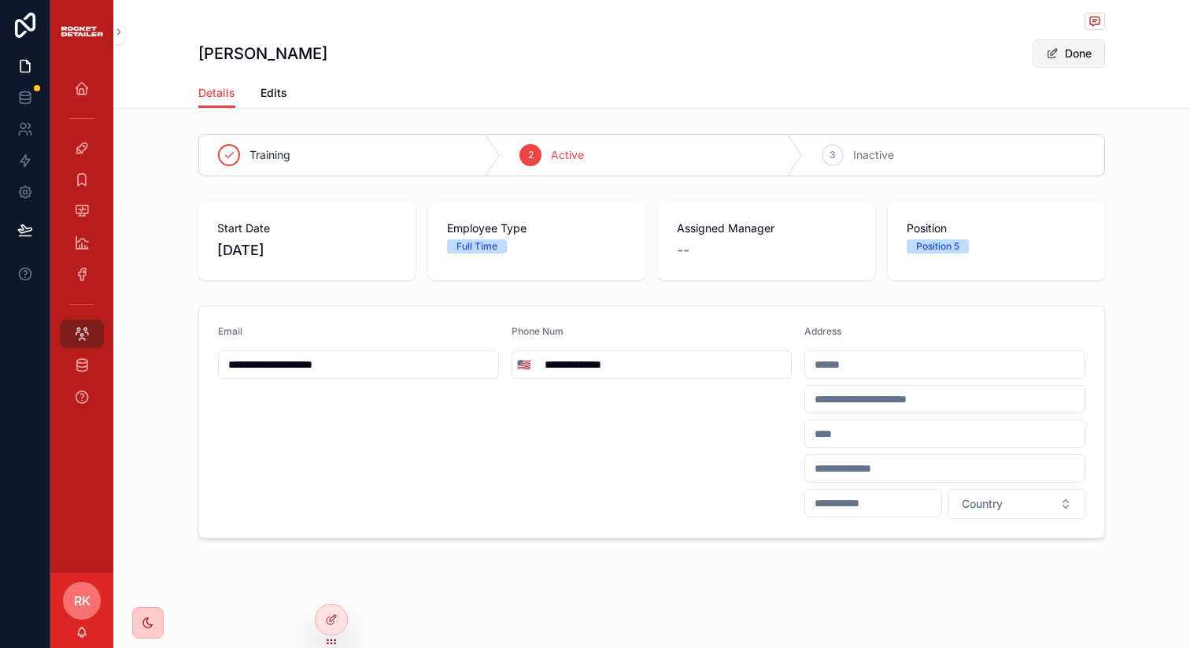
click at [1056, 59] on span "scrollable content" at bounding box center [1052, 53] width 13 height 13
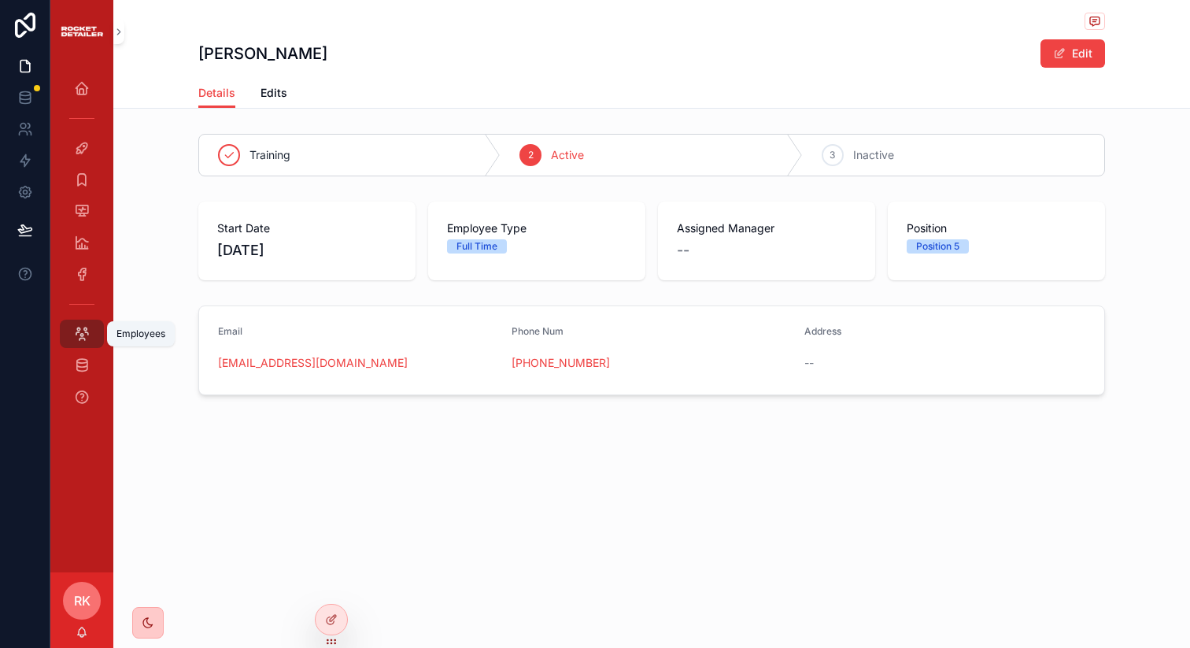
click at [81, 347] on link "Employees" at bounding box center [82, 333] width 44 height 28
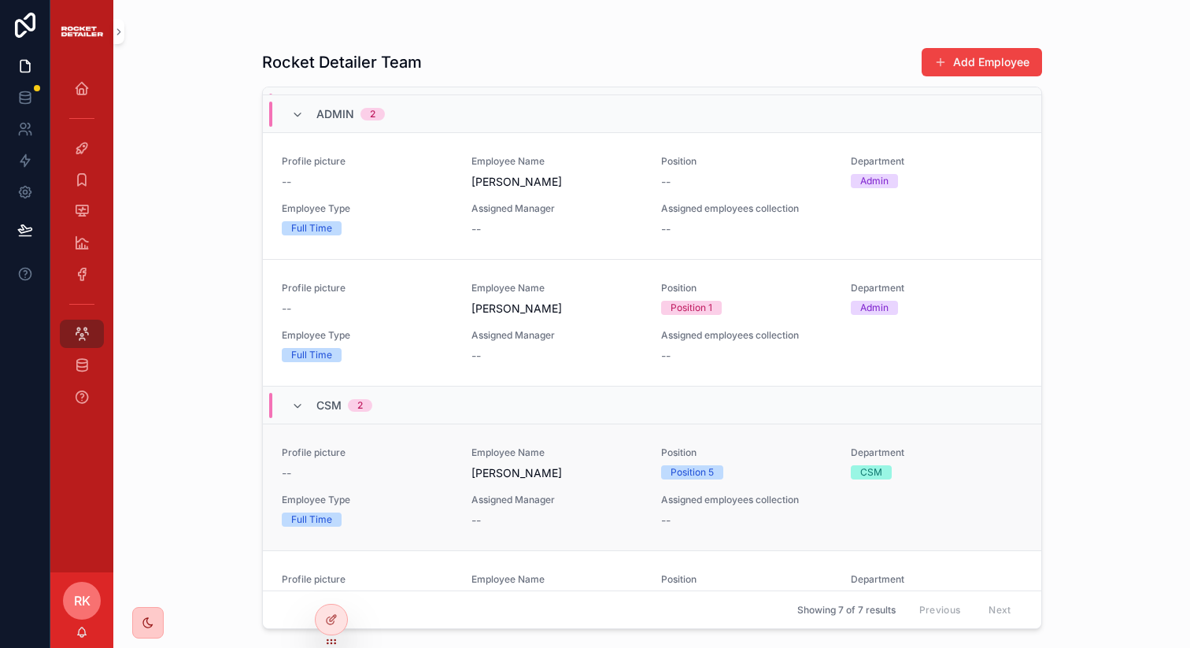
scroll to position [417, 0]
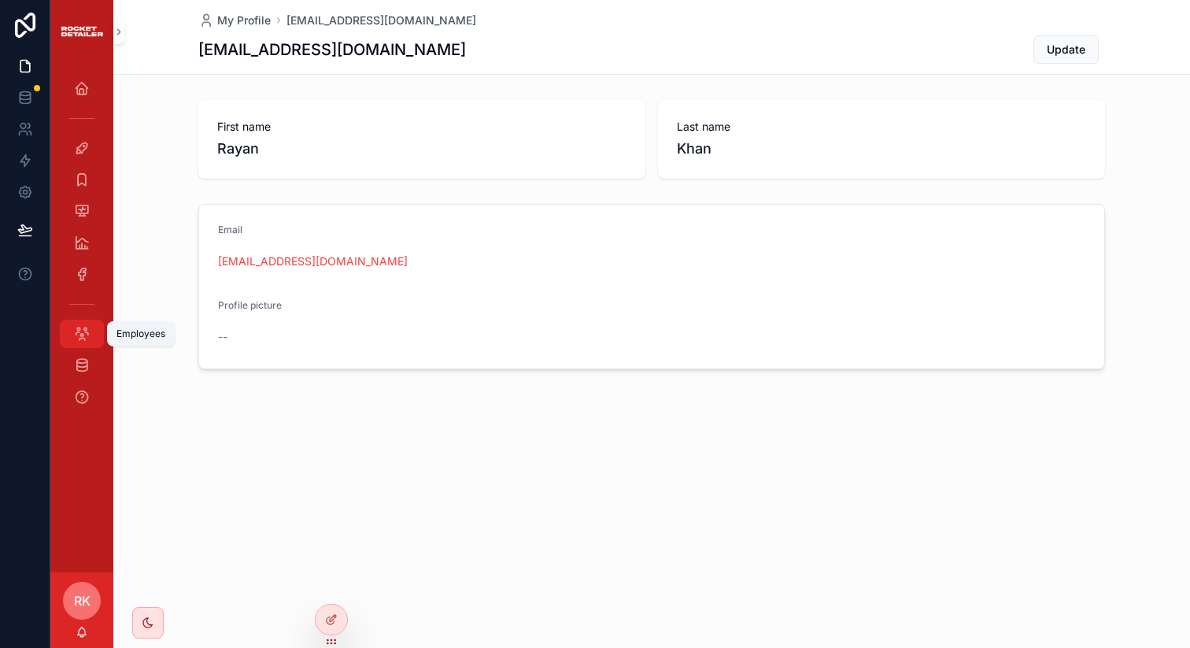
click at [78, 331] on icon "scrollable content" at bounding box center [82, 334] width 16 height 16
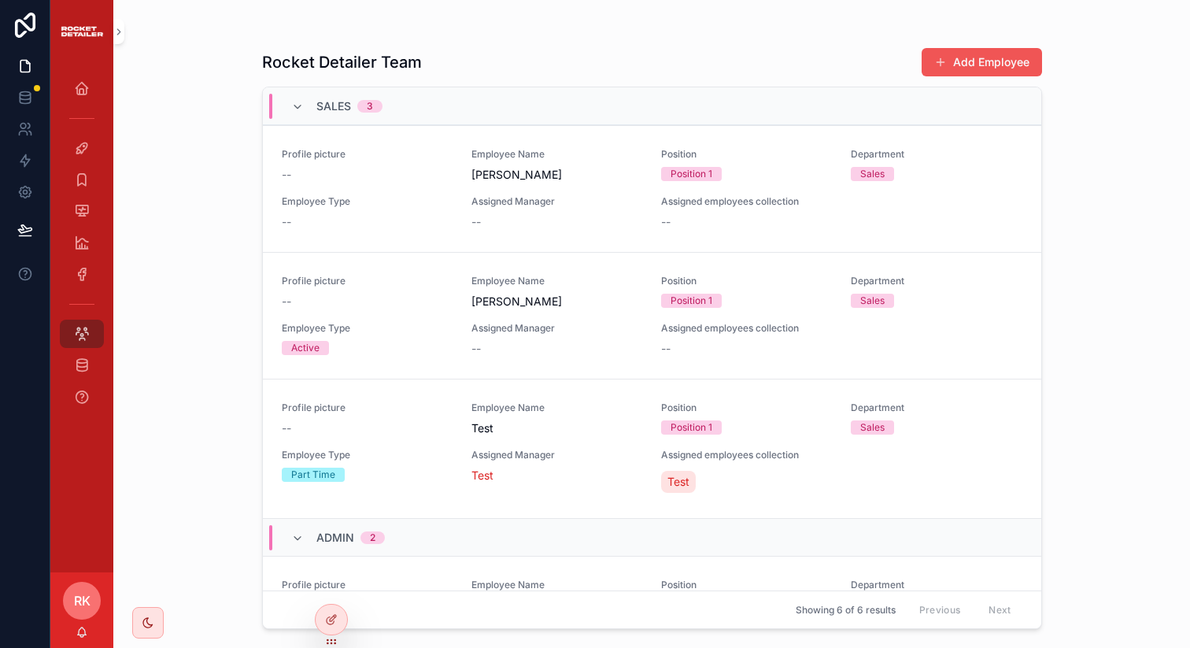
click at [967, 50] on button "Add Employee" at bounding box center [981, 62] width 120 height 28
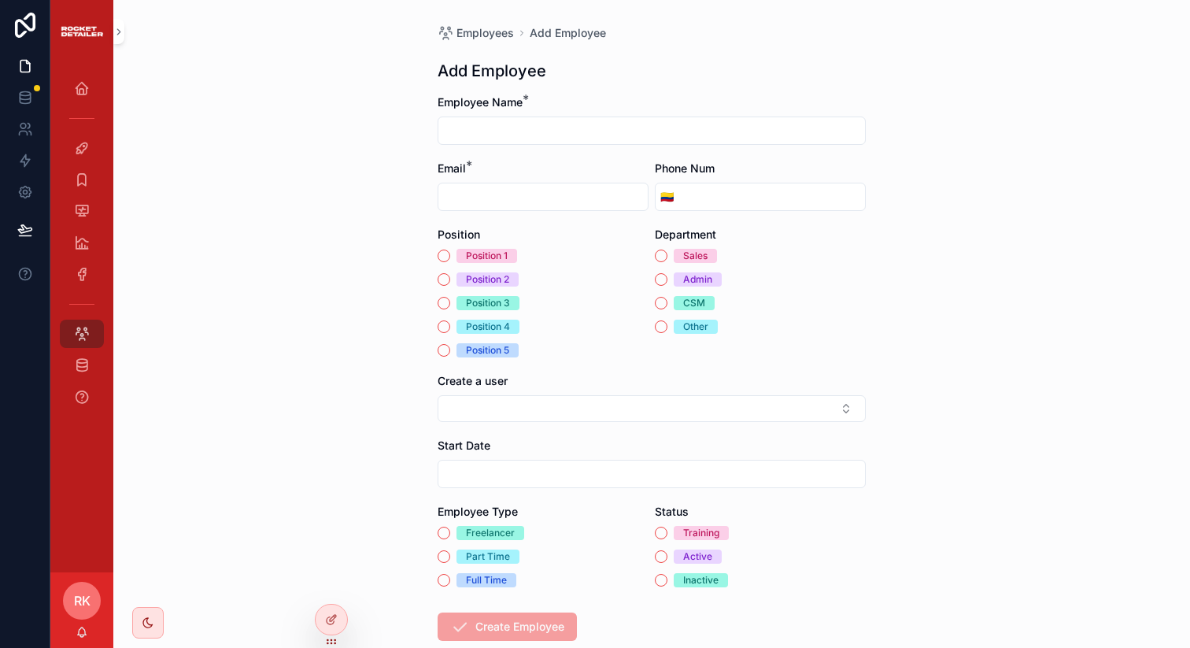
click at [491, 134] on input "scrollable content" at bounding box center [651, 131] width 426 height 22
type input "**********"
paste input "**********"
type input "**********"
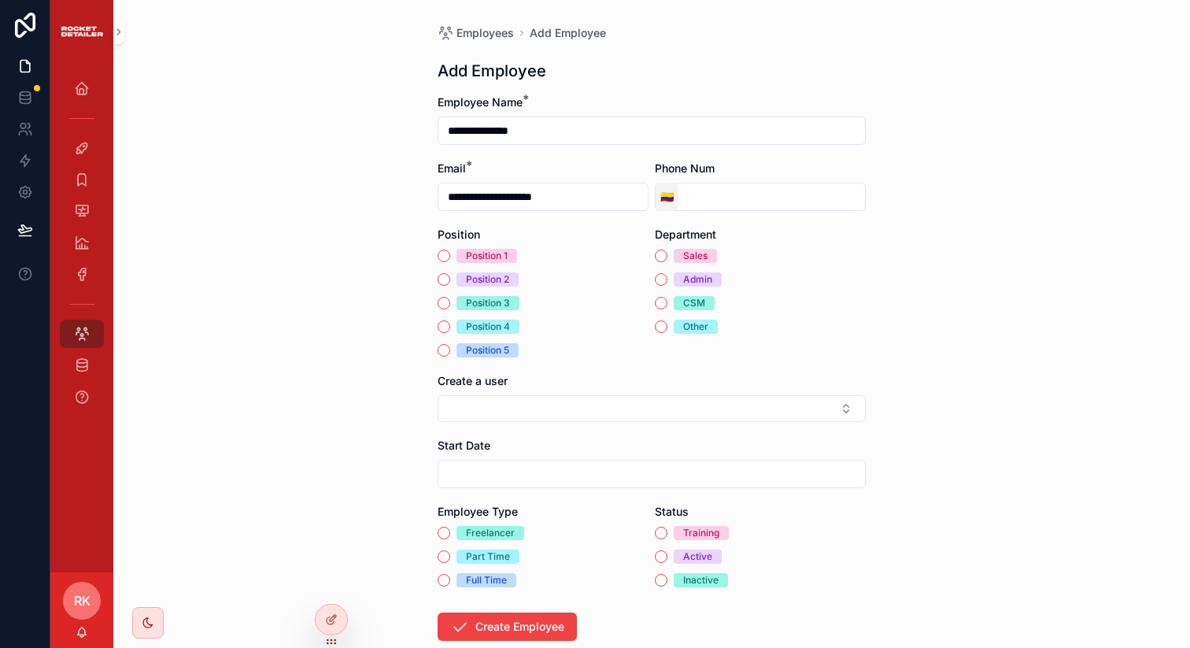
click at [655, 192] on button "🇨🇴" at bounding box center [666, 197] width 23 height 28
type input "*****"
click at [643, 260] on div "🇺🇸 United States +1" at bounding box center [660, 259] width 189 height 25
click at [705, 202] on input "scrollable content" at bounding box center [771, 197] width 186 height 22
paste input "**********"
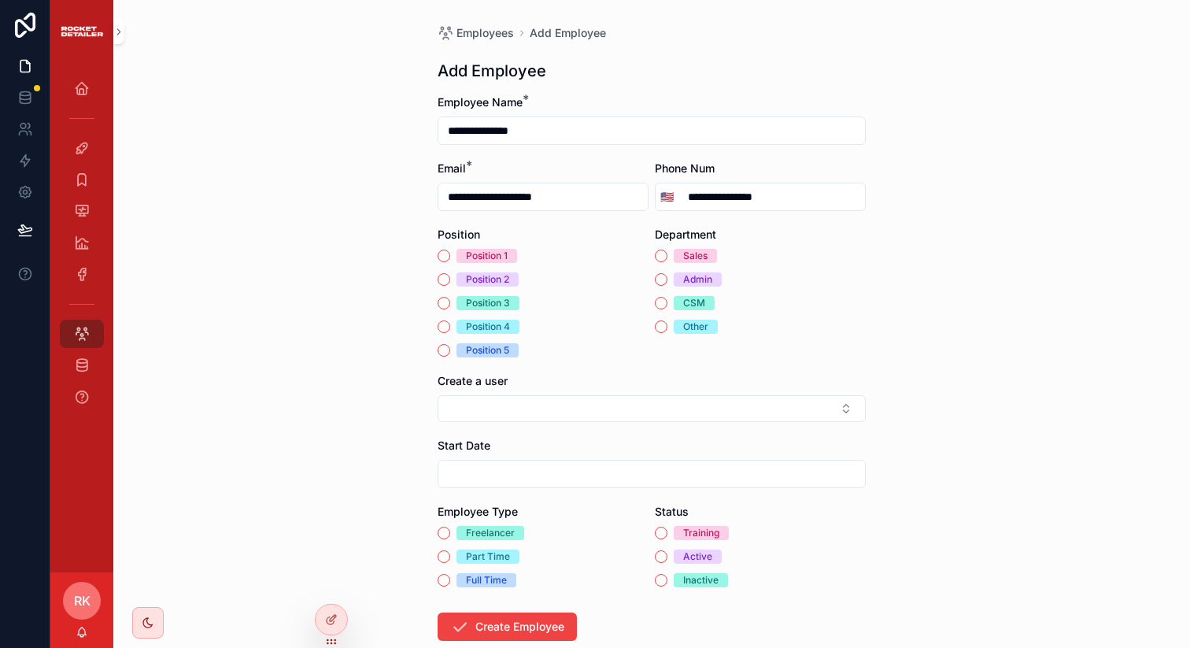
drag, startPoint x: 685, startPoint y: 195, endPoint x: 670, endPoint y: 195, distance: 15.7
click at [678, 195] on input "**********" at bounding box center [771, 197] width 186 height 22
type input "**********"
click at [656, 307] on button "CSM" at bounding box center [661, 303] width 13 height 13
click at [439, 351] on button "Position 5" at bounding box center [443, 350] width 13 height 13
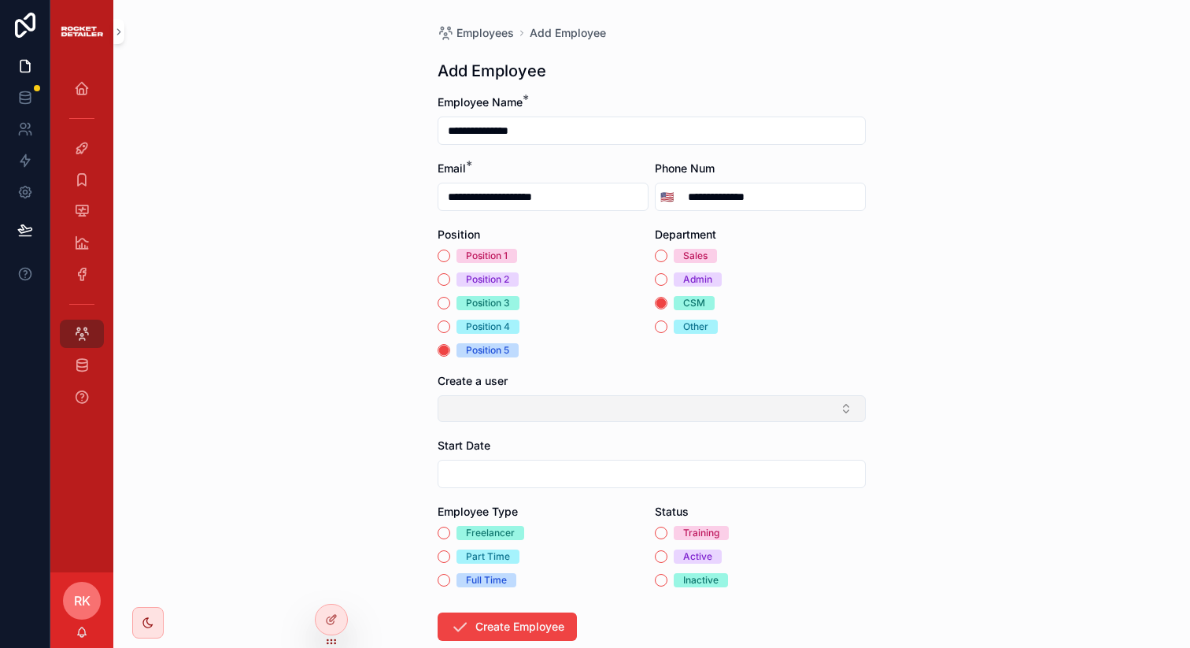
click at [469, 411] on button "Select Button" at bounding box center [651, 408] width 428 height 27
click at [484, 472] on button "New" at bounding box center [646, 470] width 414 height 16
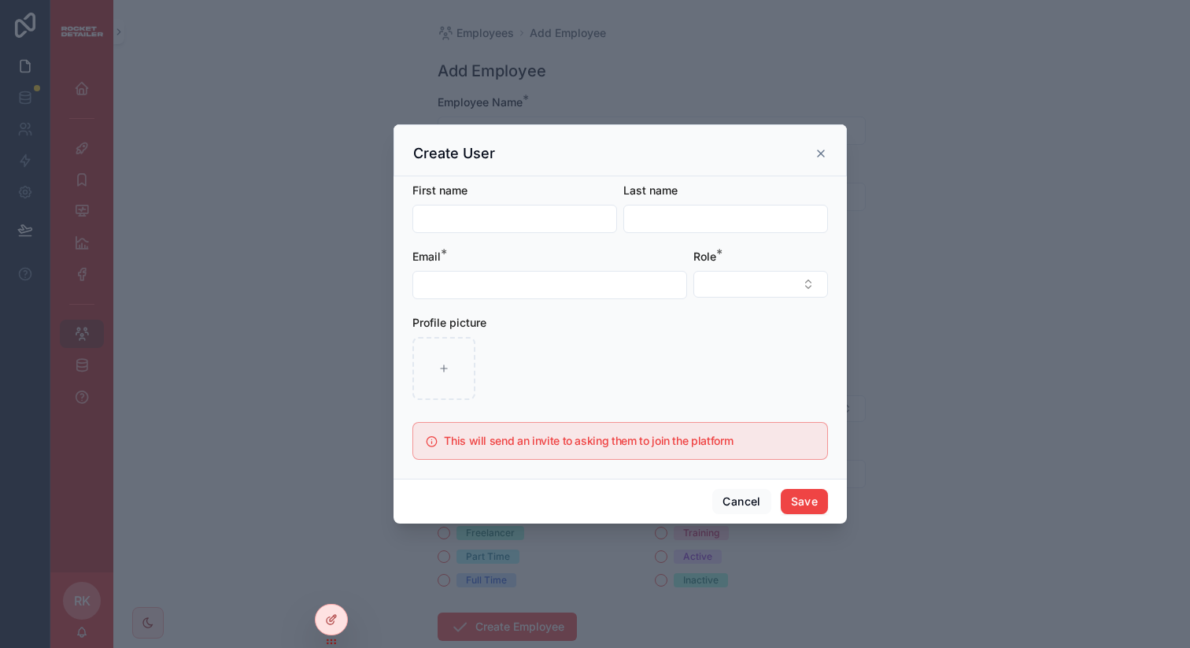
click at [471, 212] on input "scrollable content" at bounding box center [514, 219] width 203 height 22
type input "*****"
type input "*********"
paste input "**********"
type input "**********"
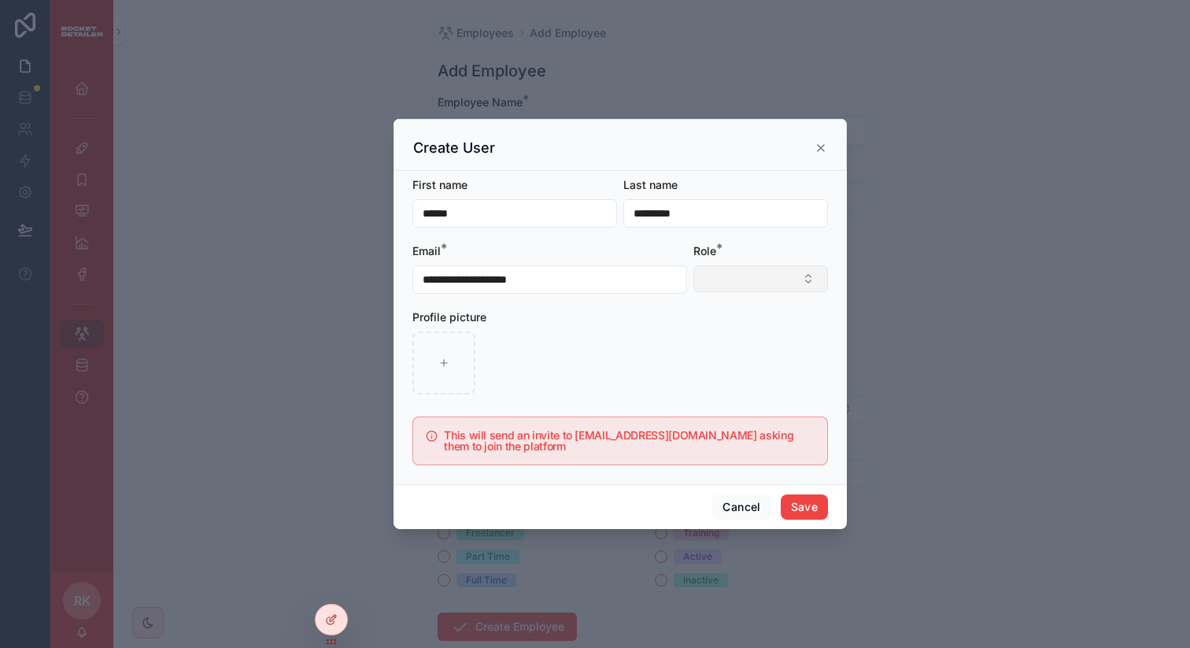
type input "**********"
click at [778, 273] on button "Select Button" at bounding box center [760, 278] width 135 height 27
click at [701, 344] on span "Team Admin" at bounding box center [705, 342] width 65 height 16
click at [799, 507] on button "Save" at bounding box center [803, 507] width 47 height 25
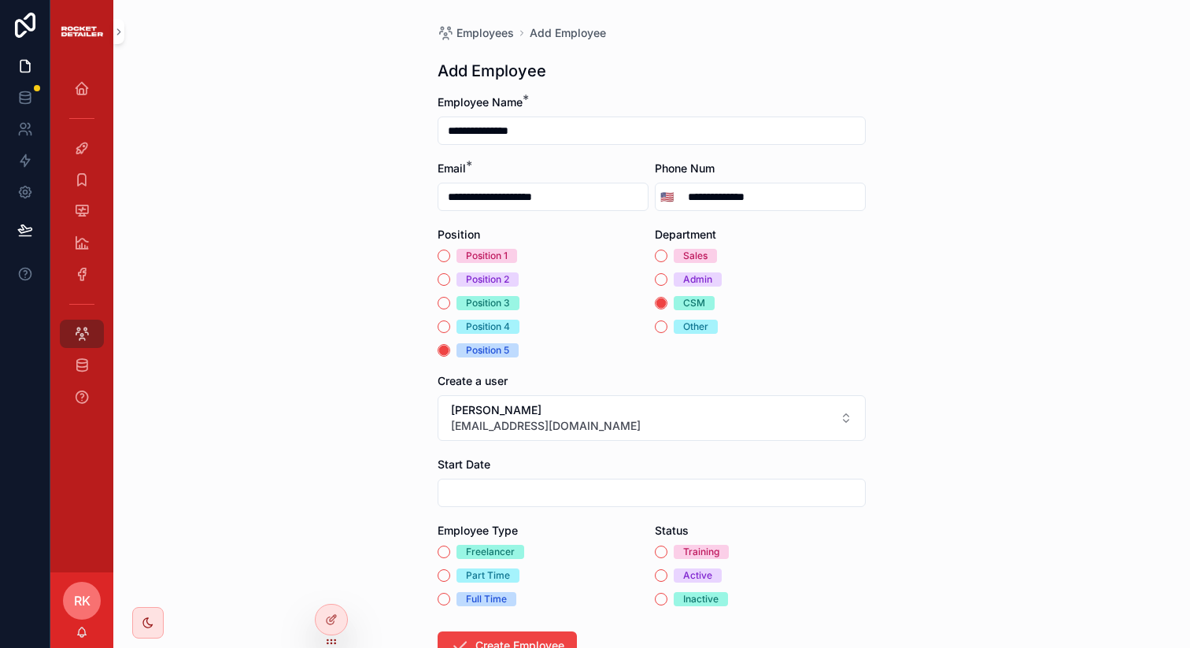
scroll to position [113, 0]
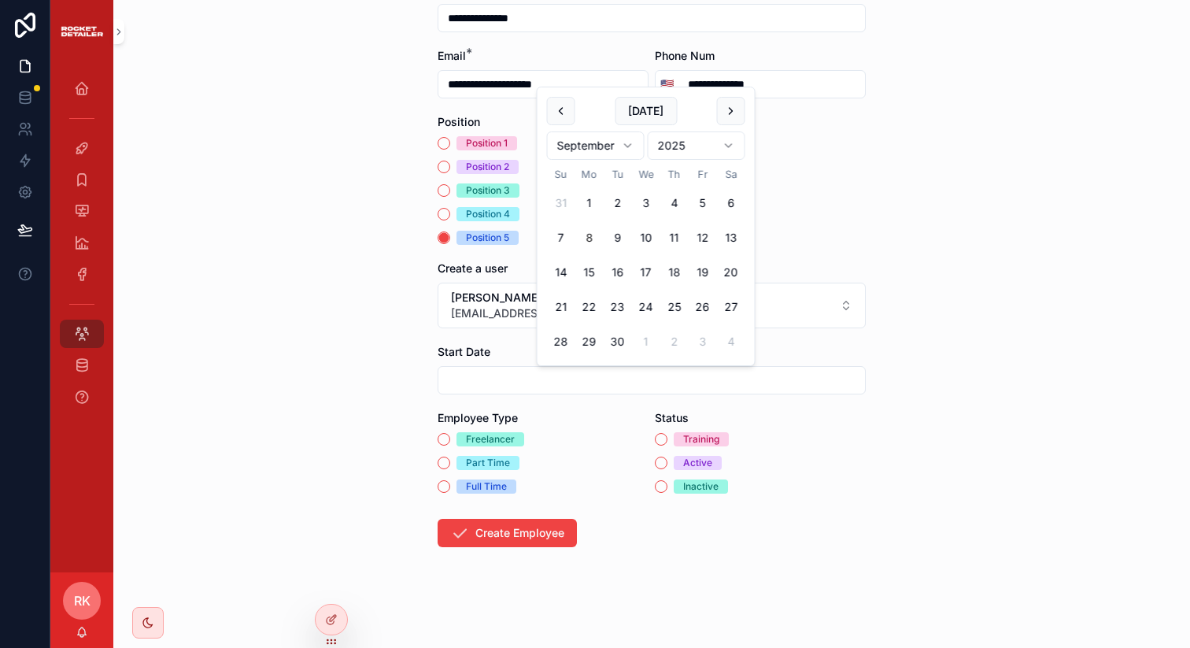
click at [502, 382] on input "scrollable content" at bounding box center [651, 380] width 426 height 22
click at [590, 234] on button "8" at bounding box center [589, 237] width 28 height 28
type input "********"
click at [526, 482] on div "Full Time" at bounding box center [542, 486] width 211 height 14
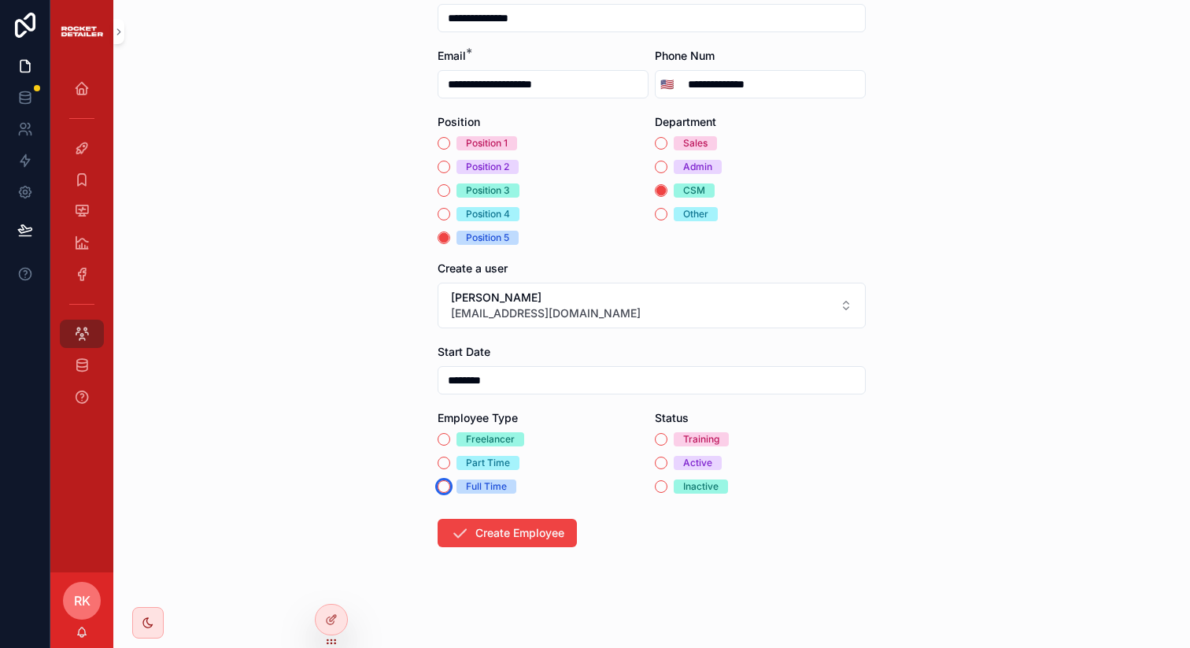
click at [437, 482] on button "Full Time" at bounding box center [443, 486] width 13 height 13
click at [655, 461] on button "Active" at bounding box center [661, 462] width 13 height 13
click at [470, 526] on button "Create Employee" at bounding box center [506, 532] width 139 height 28
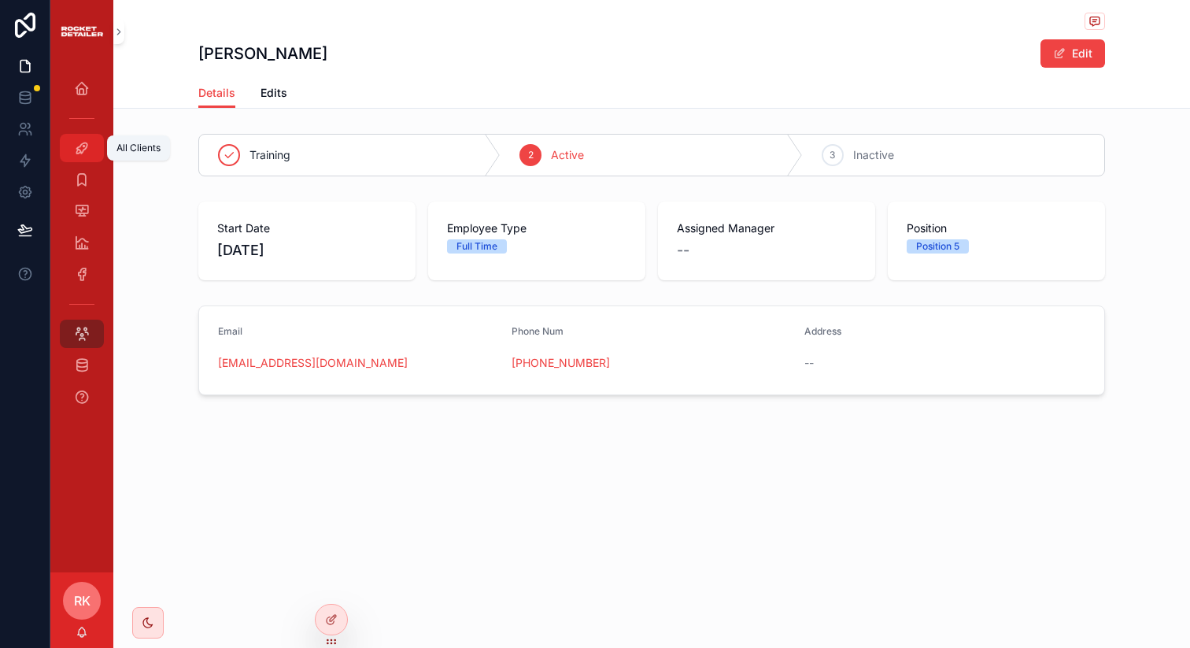
click at [81, 142] on icon "scrollable content" at bounding box center [82, 148] width 16 height 16
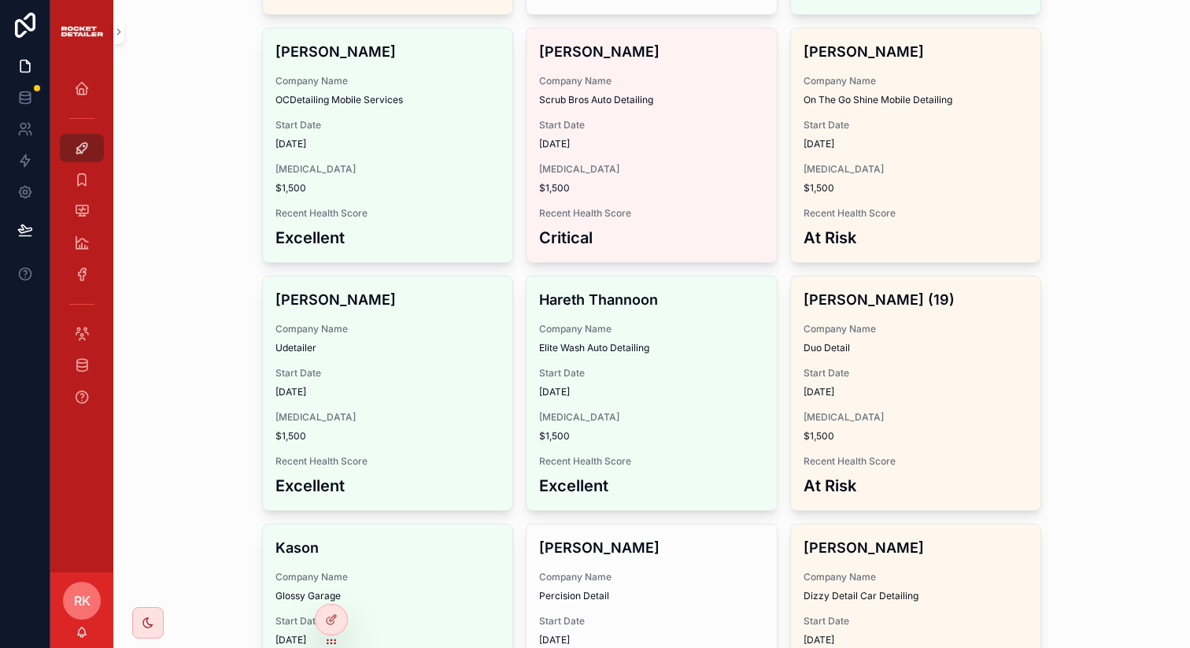
scroll to position [2088, 0]
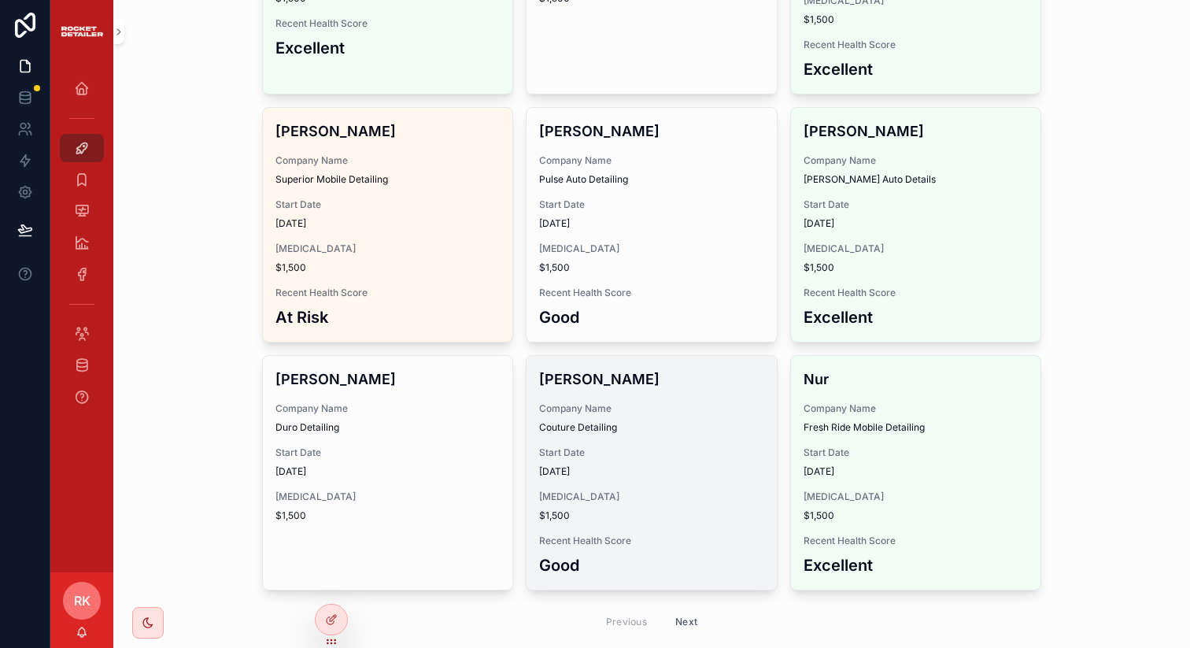
click at [614, 446] on div "Start Date 6/27/2025" at bounding box center [651, 461] width 225 height 31
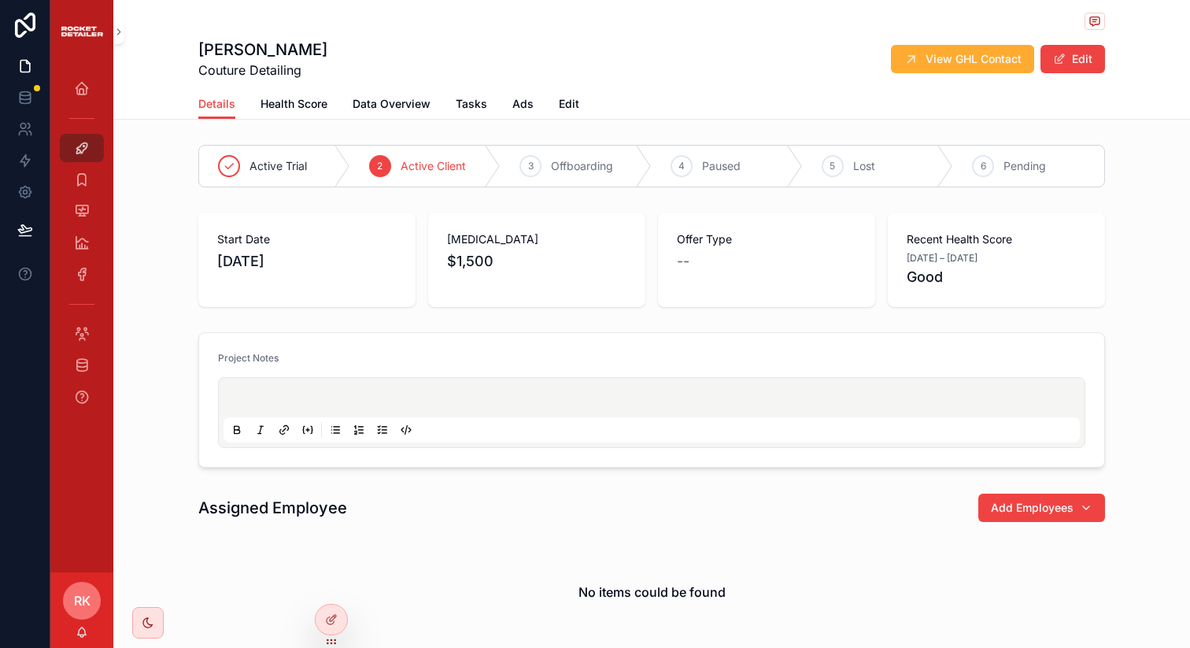
click at [276, 126] on div "Batchelor Couture Detailing View GHL Contact Edit Details Details Health Score …" at bounding box center [651, 406] width 1076 height 812
click at [279, 114] on link "Health Score" at bounding box center [293, 105] width 67 height 31
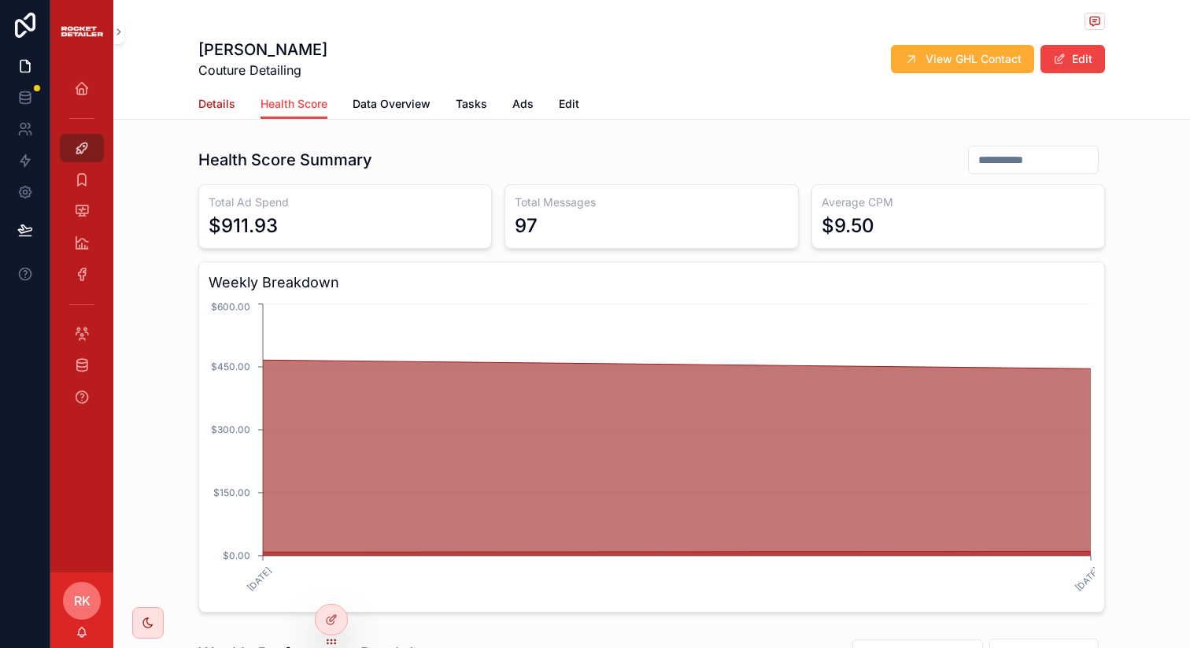
click at [211, 103] on span "Details" at bounding box center [216, 104] width 37 height 16
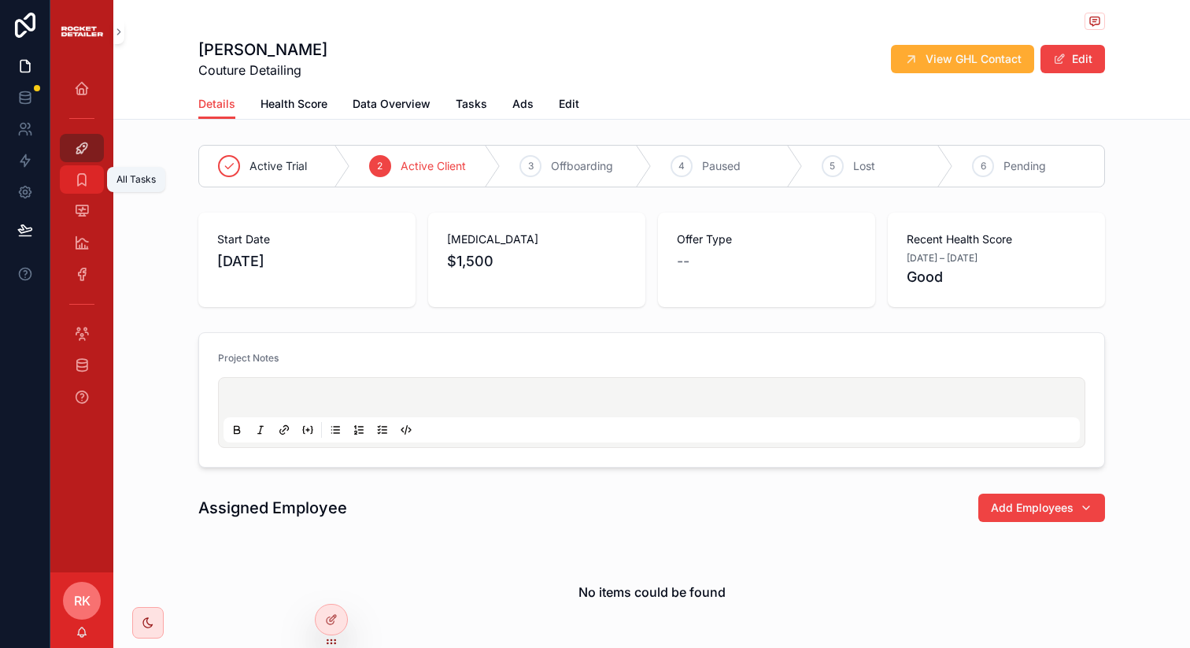
click at [78, 172] on icon "scrollable content" at bounding box center [82, 180] width 16 height 16
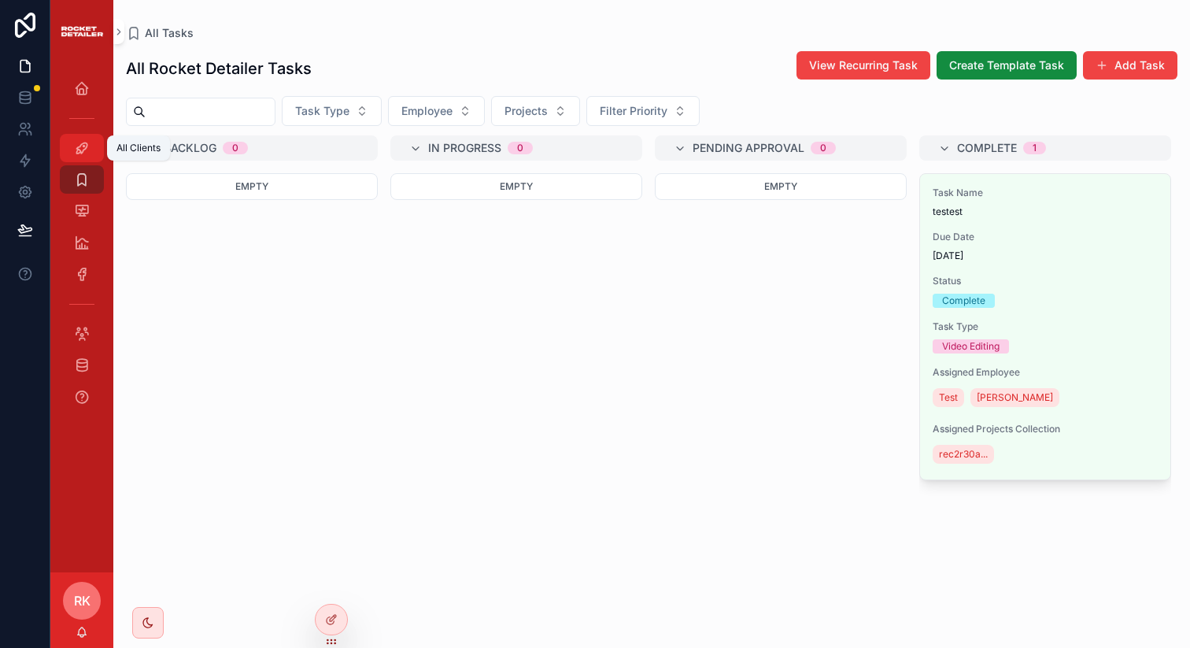
click at [82, 143] on icon "scrollable content" at bounding box center [82, 148] width 16 height 16
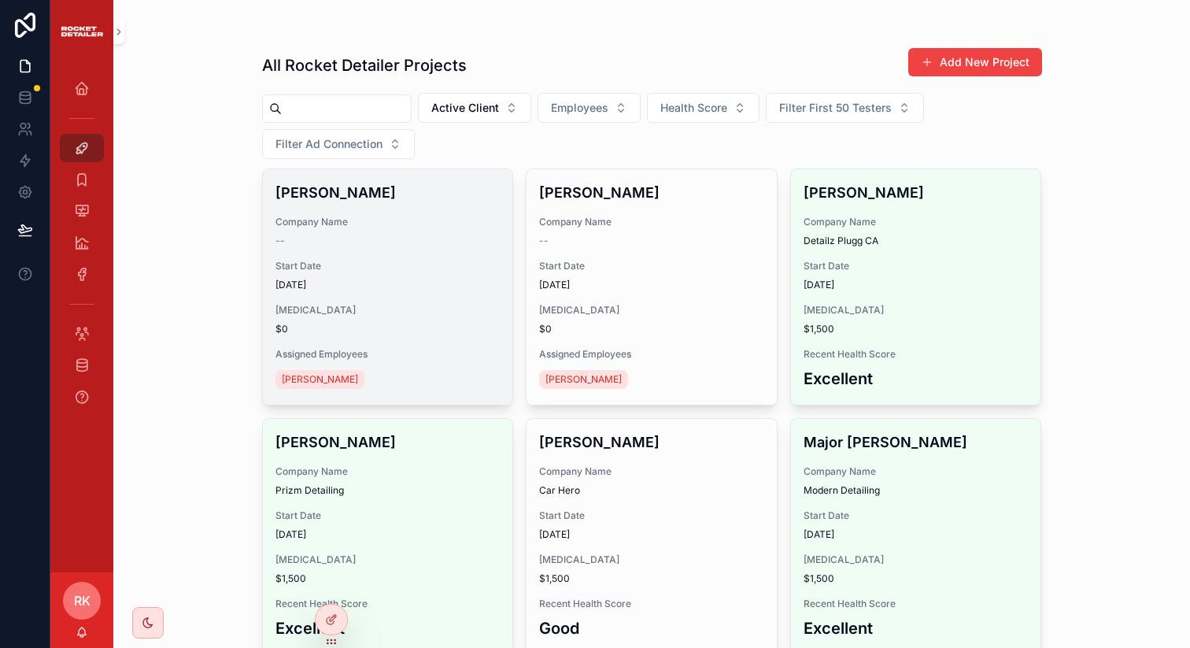
click at [363, 238] on div "--" at bounding box center [387, 240] width 225 height 13
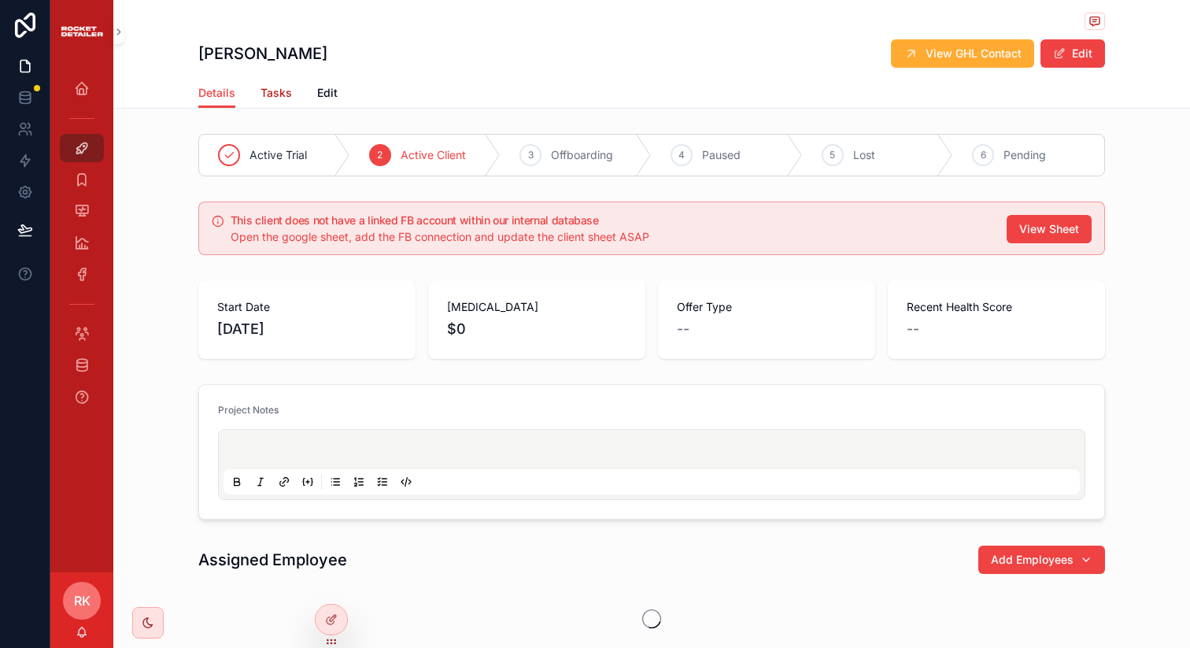
click at [268, 95] on span "Tasks" at bounding box center [275, 93] width 31 height 16
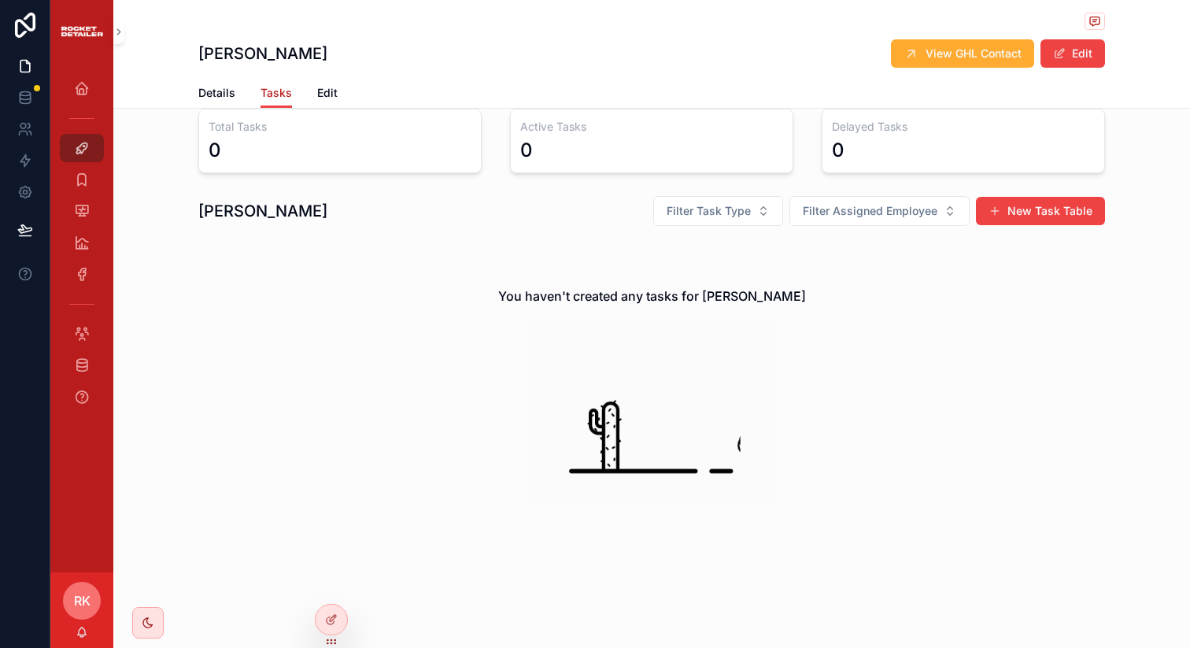
scroll to position [86, 0]
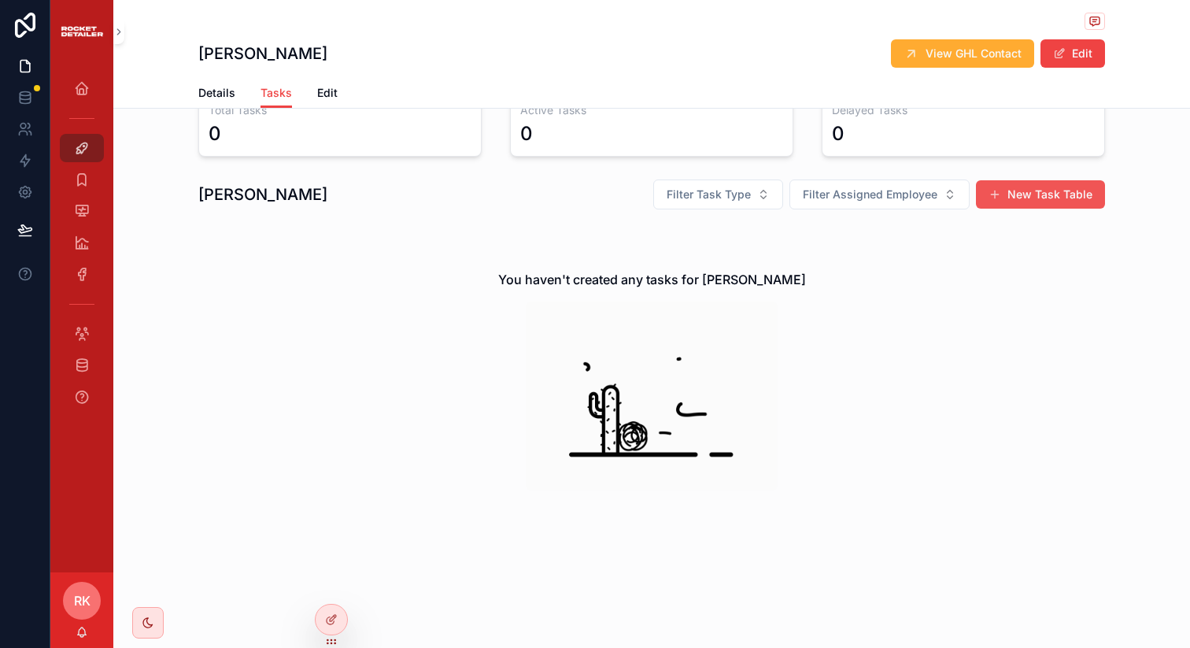
click at [992, 203] on button "New Task Table" at bounding box center [1040, 194] width 129 height 28
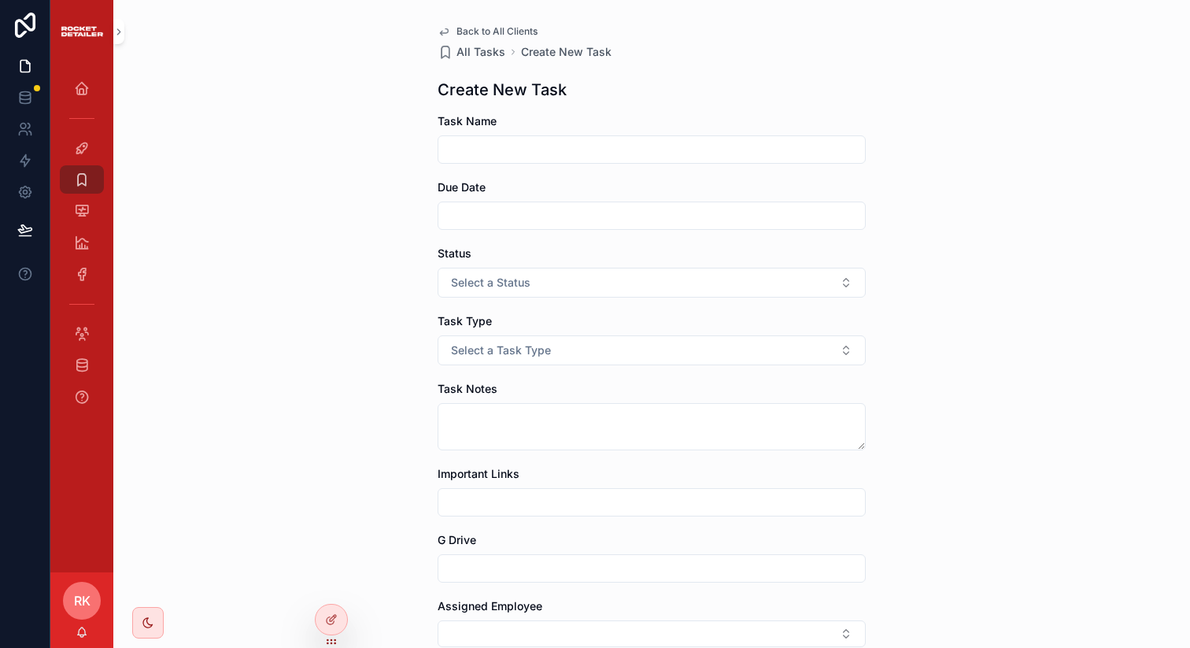
click at [533, 159] on input "scrollable content" at bounding box center [651, 149] width 426 height 22
